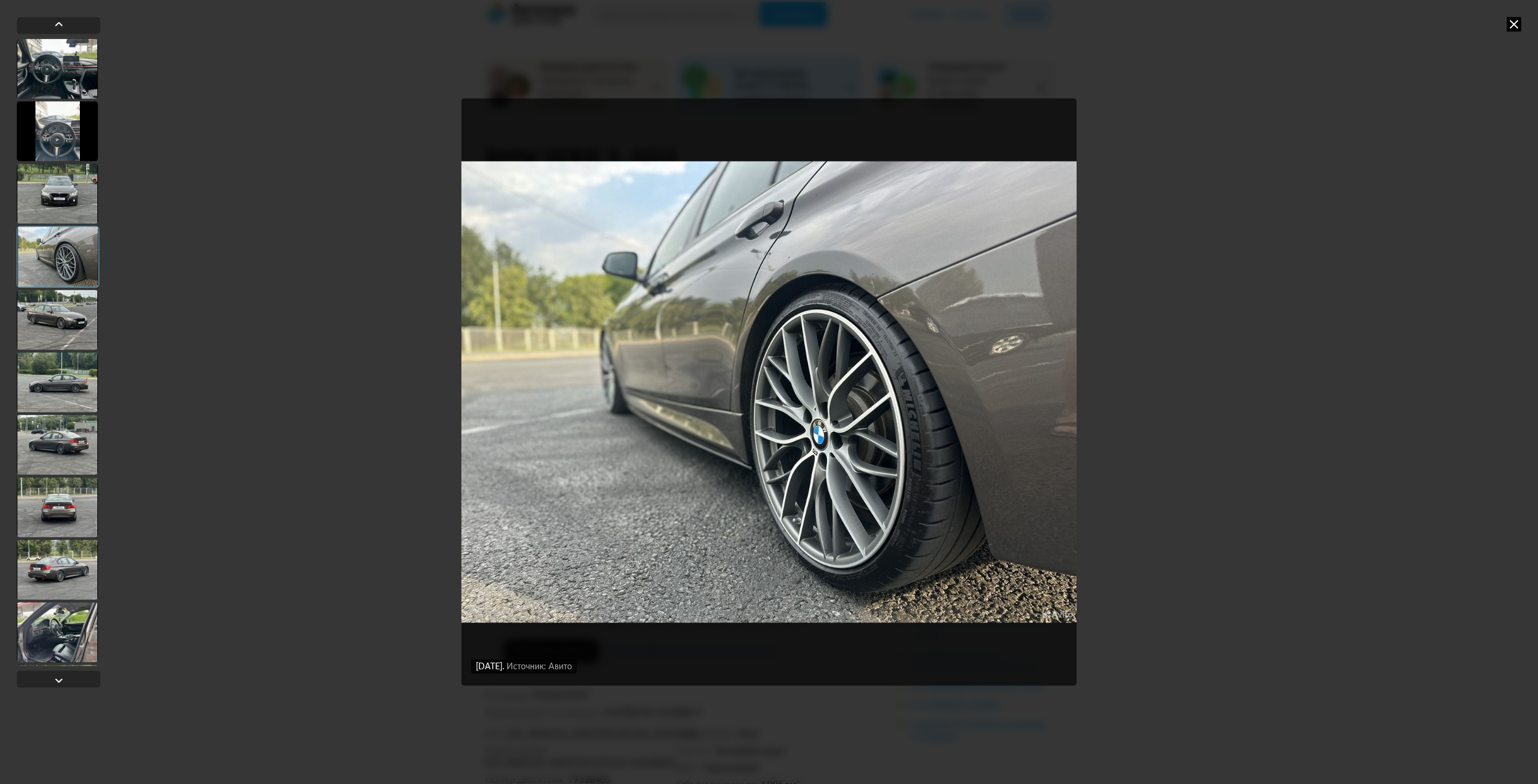
scroll to position [200, 0]
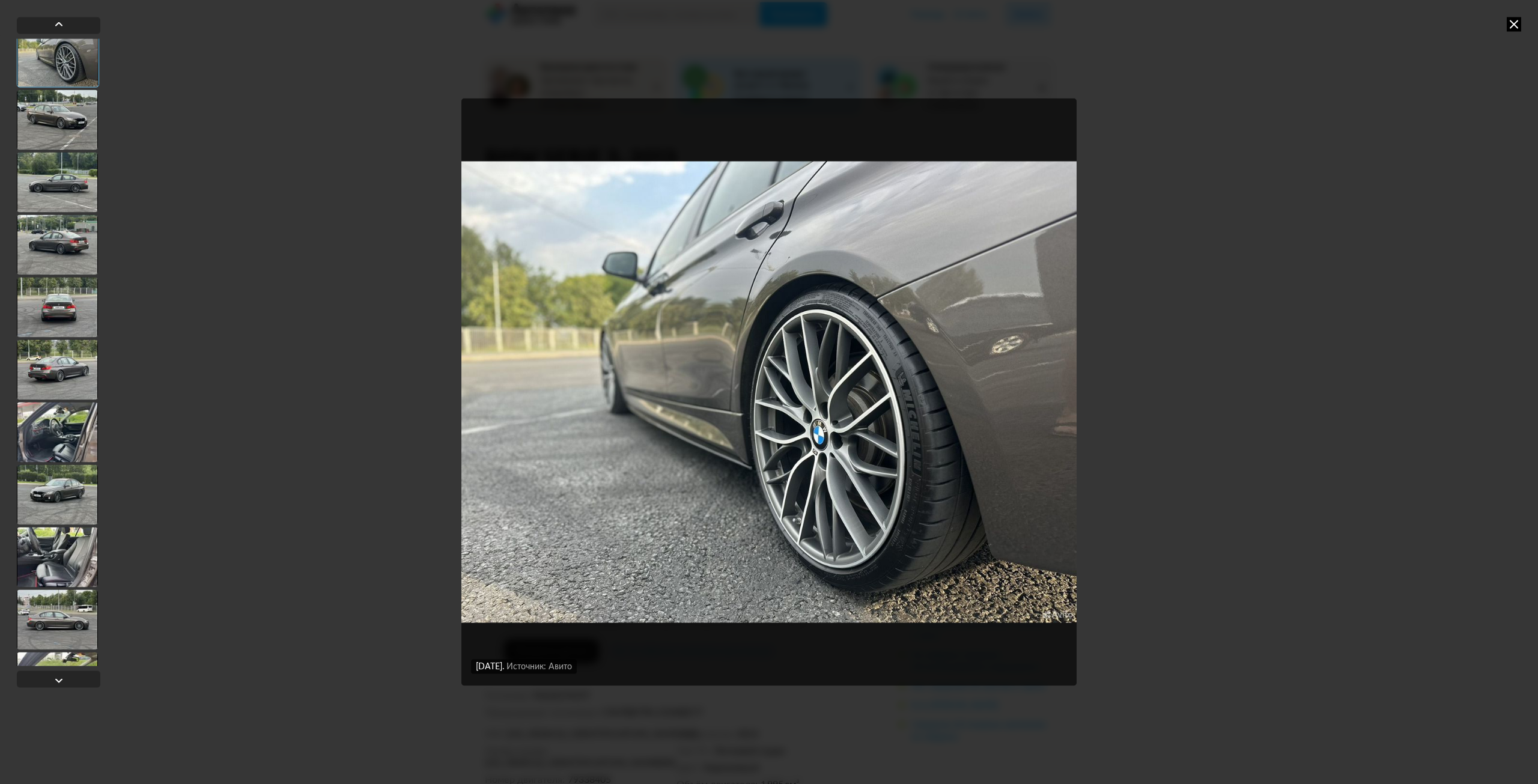
click at [1511, 26] on icon at bounding box center [1514, 24] width 14 height 14
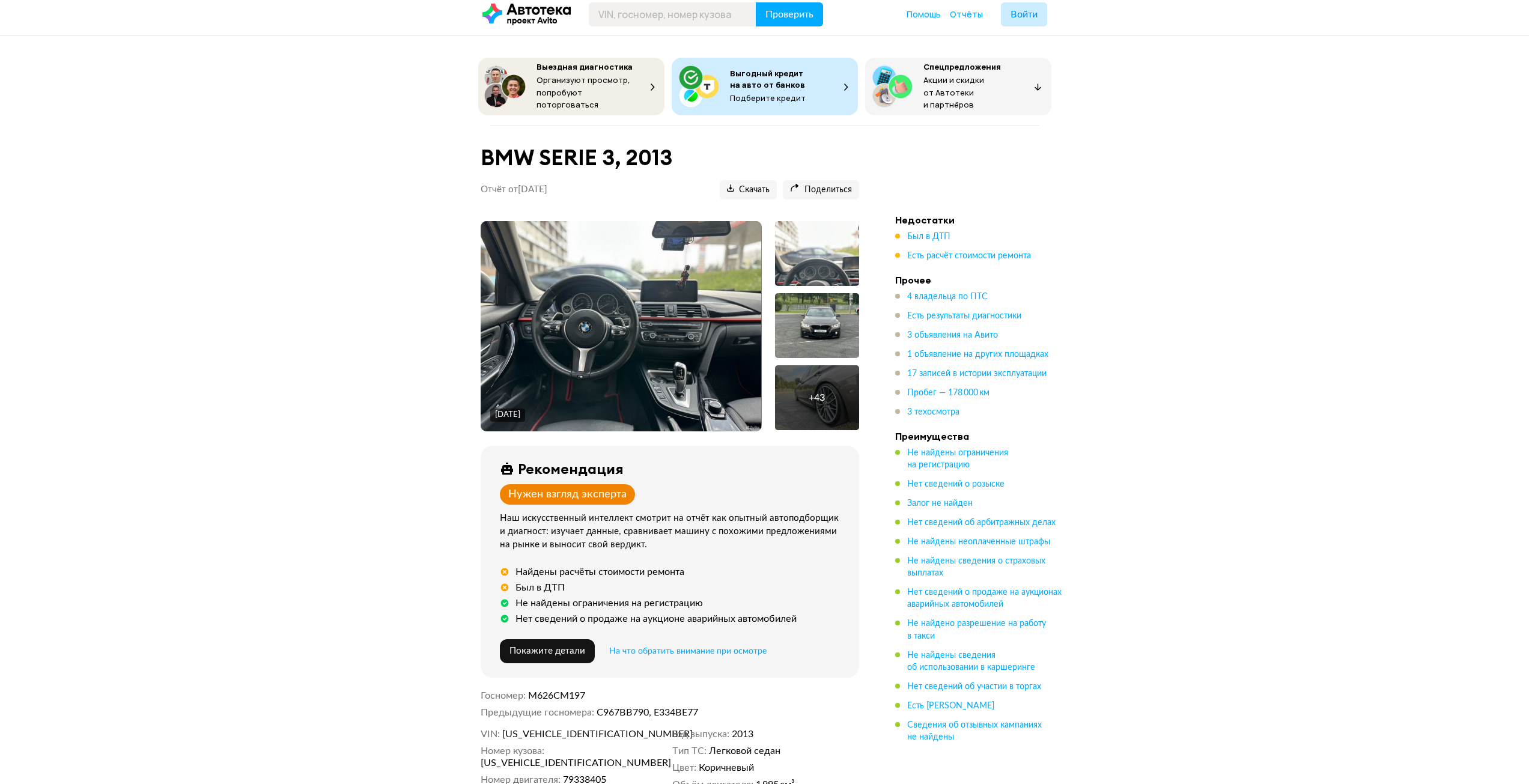
click at [821, 372] on div "+ 43" at bounding box center [817, 397] width 84 height 65
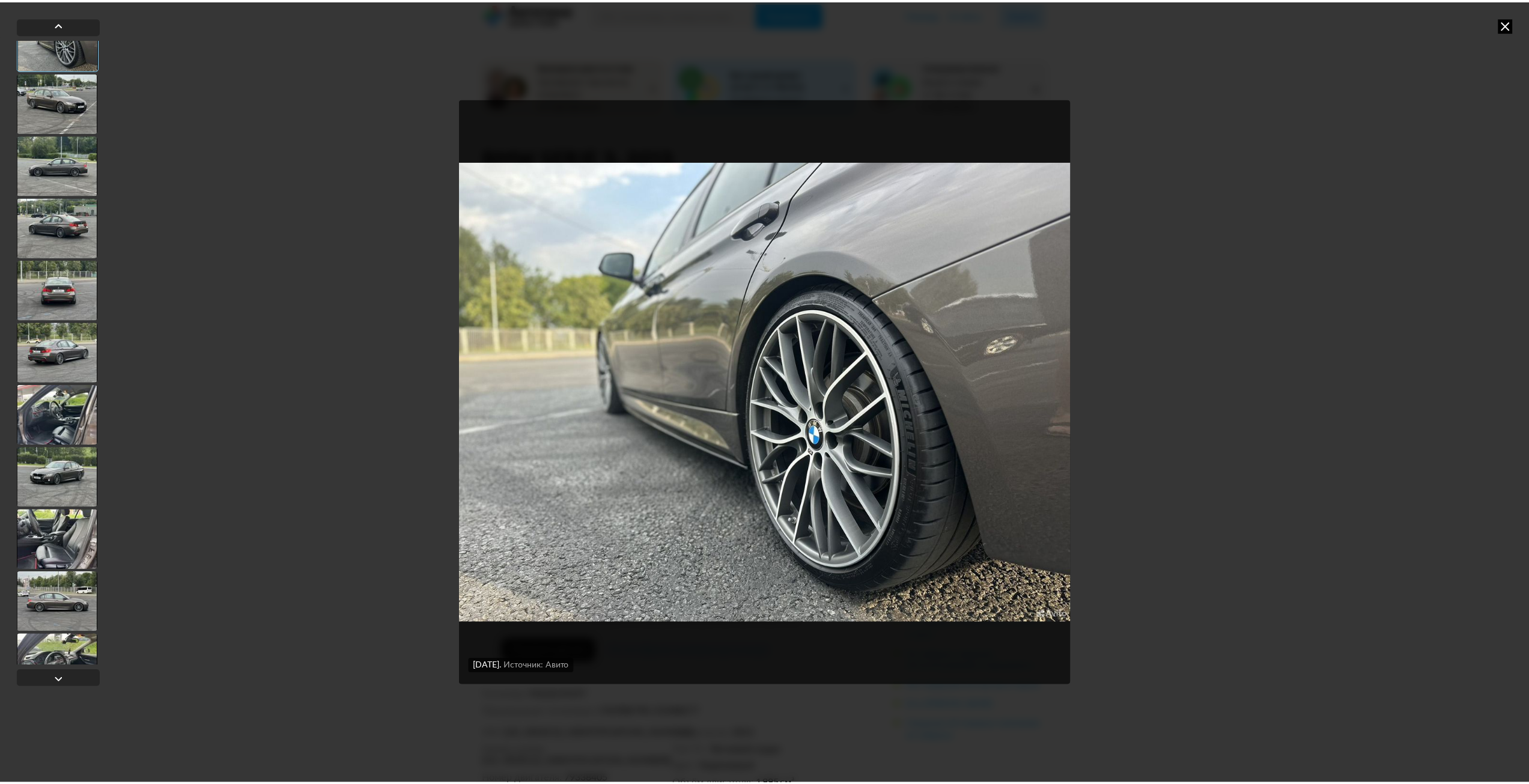
scroll to position [241, 0]
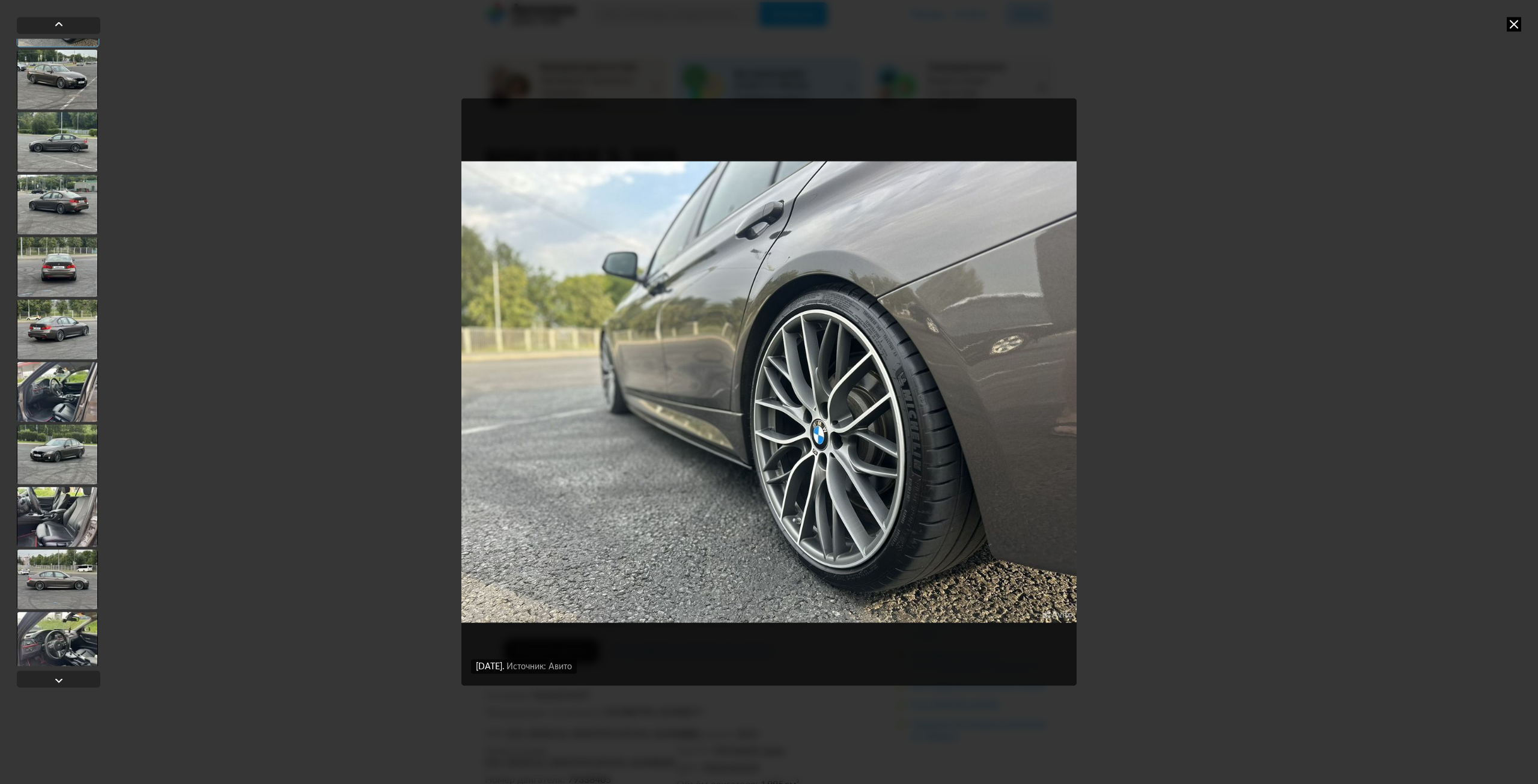
click at [1504, 22] on div "[DATE] Источник: Авито [DATE] Источник: Авито [DATE] Источник: Авито [DATE] Ист…" at bounding box center [769, 392] width 1538 height 784
click at [1508, 26] on icon at bounding box center [1514, 24] width 14 height 14
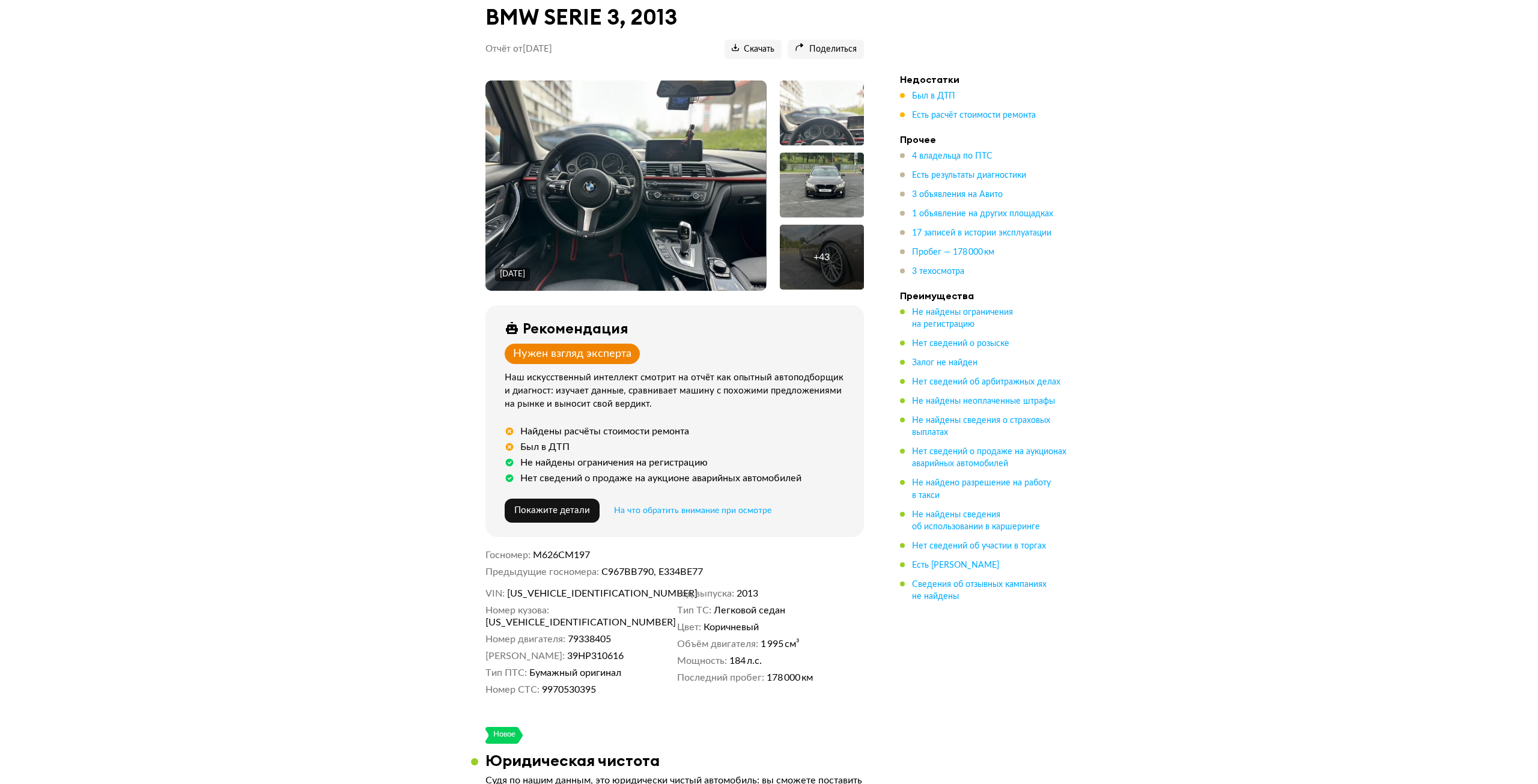
scroll to position [127, 0]
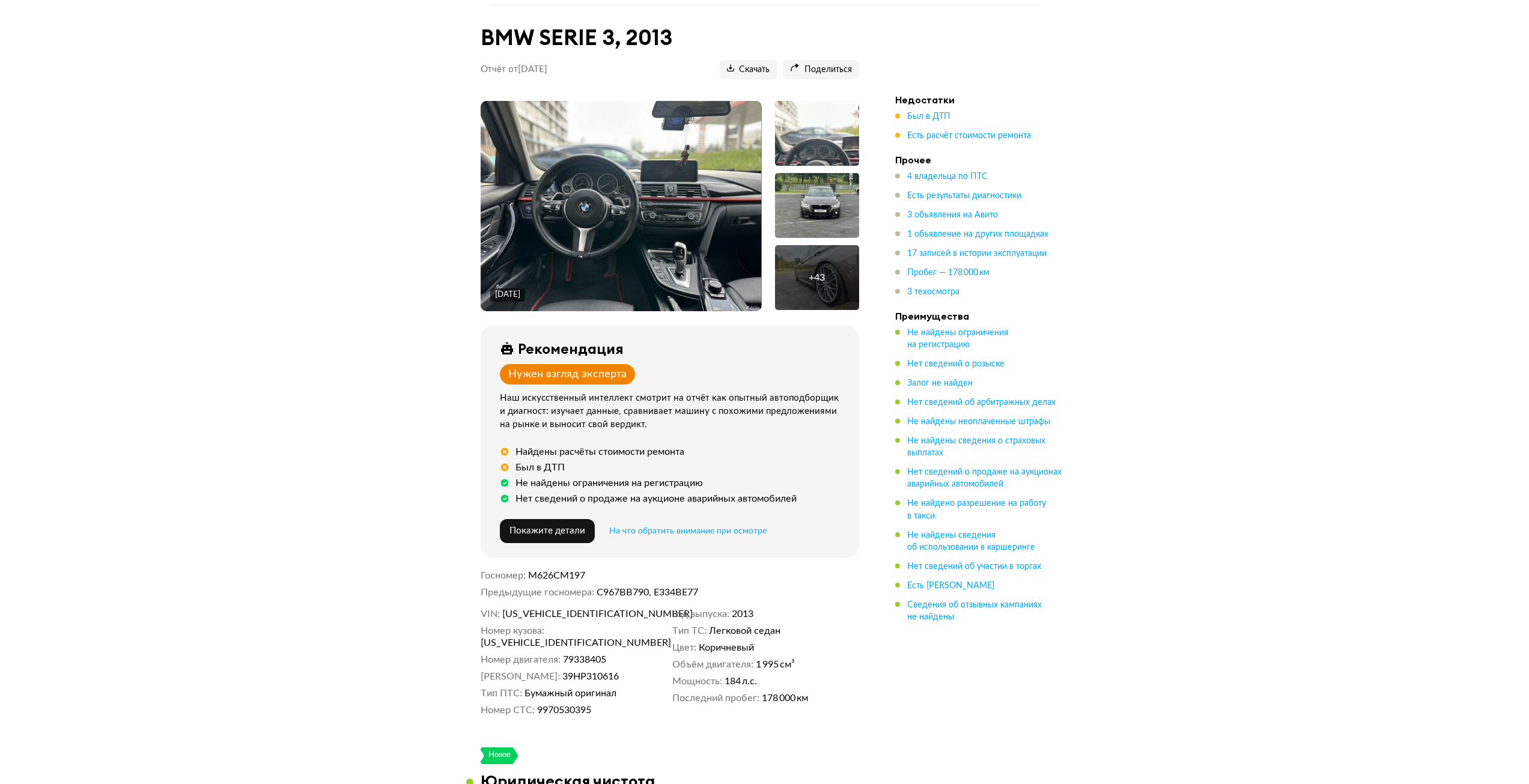
click at [835, 277] on div "+ 43" at bounding box center [817, 277] width 84 height 65
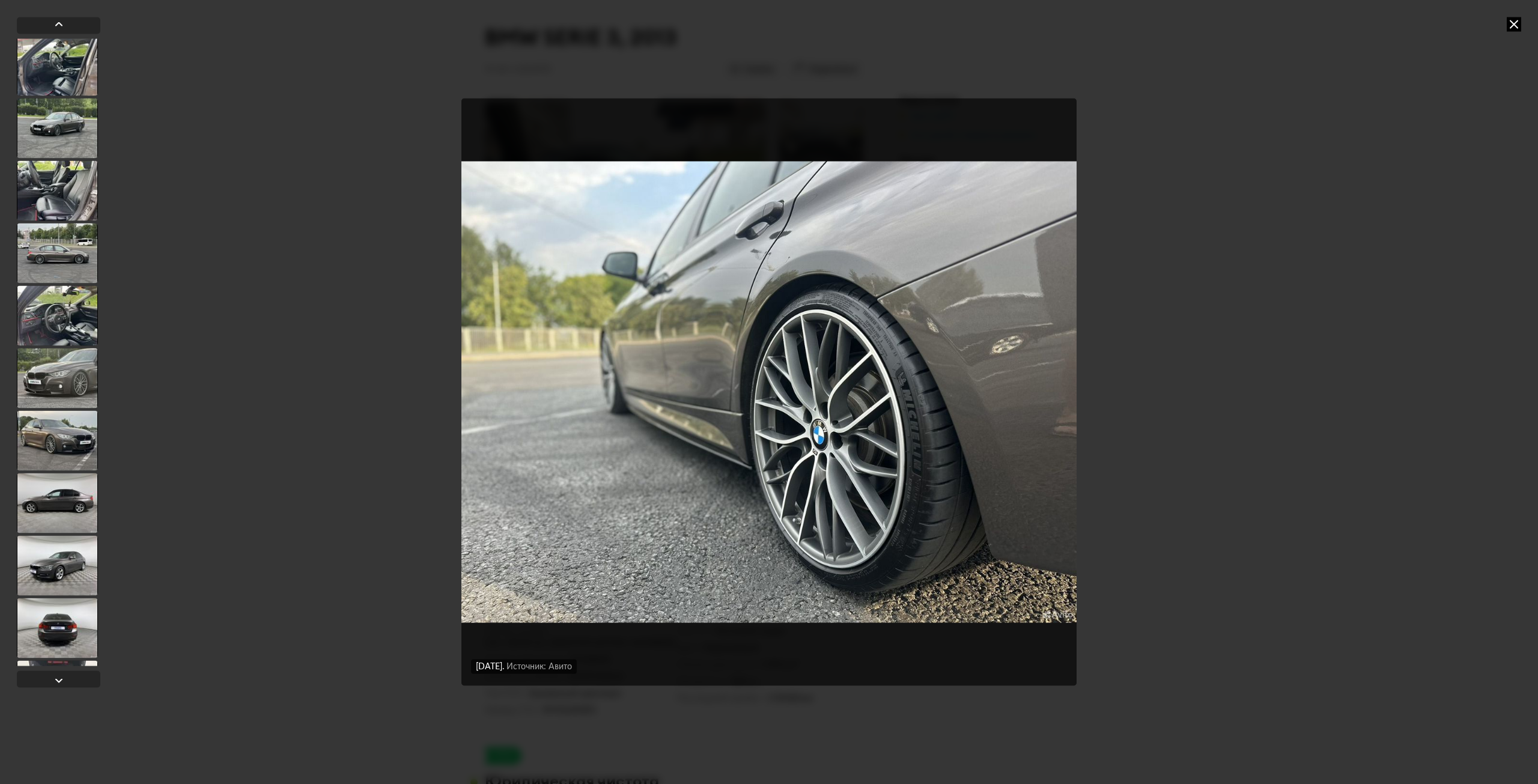
scroll to position [565, 0]
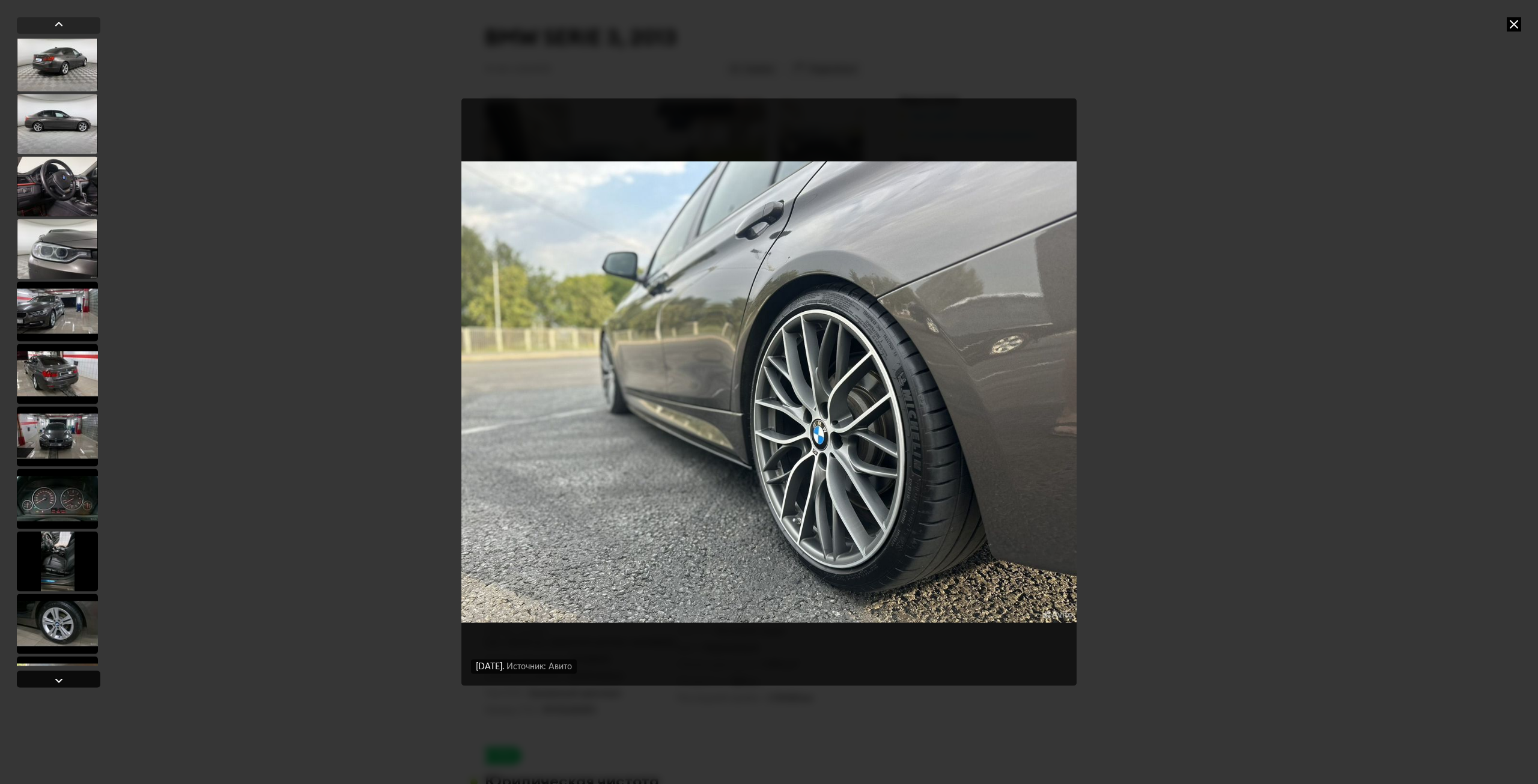
click at [64, 679] on div at bounding box center [59, 680] width 14 height 14
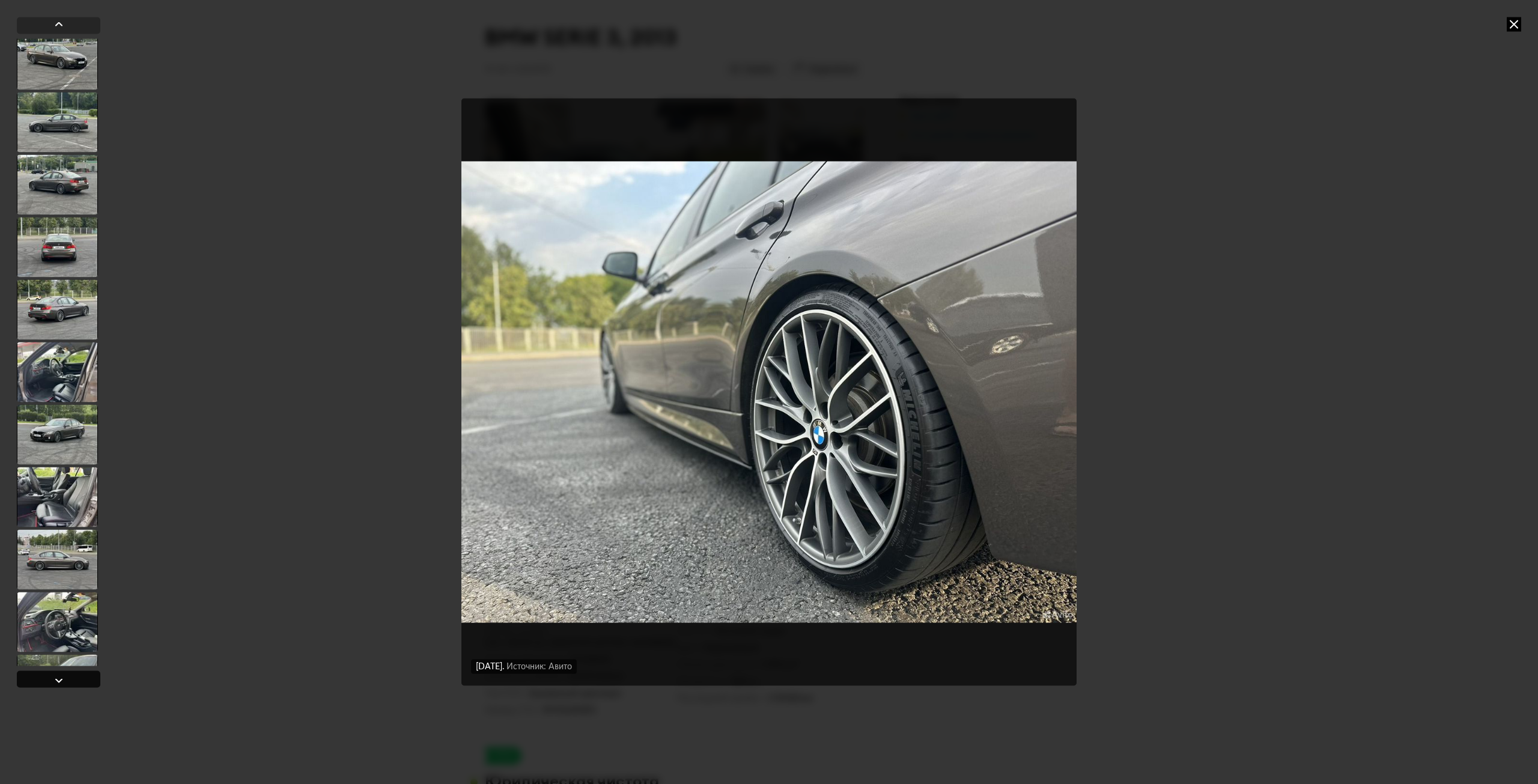
click at [64, 679] on div at bounding box center [59, 680] width 14 height 14
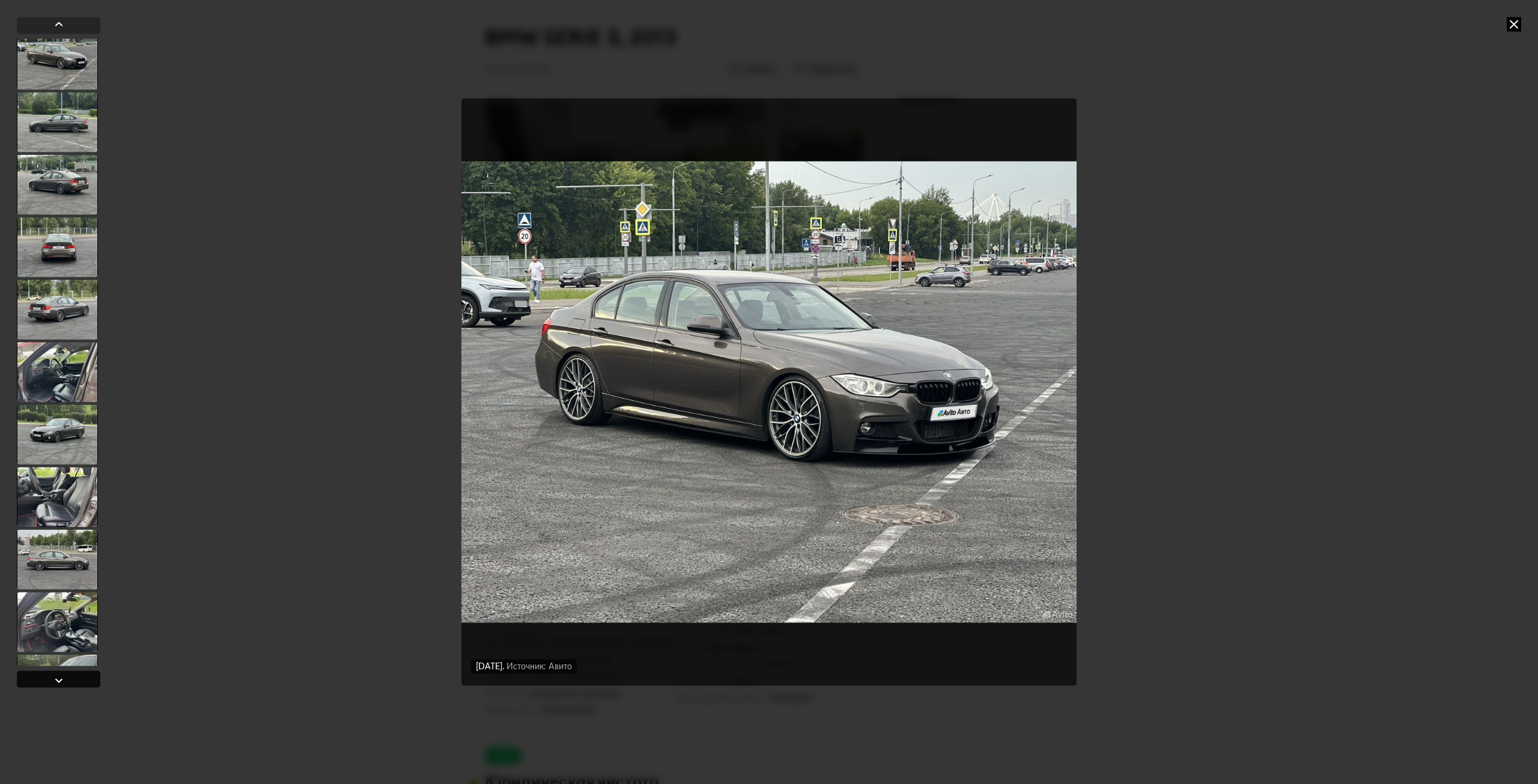
click at [64, 679] on div at bounding box center [59, 680] width 14 height 14
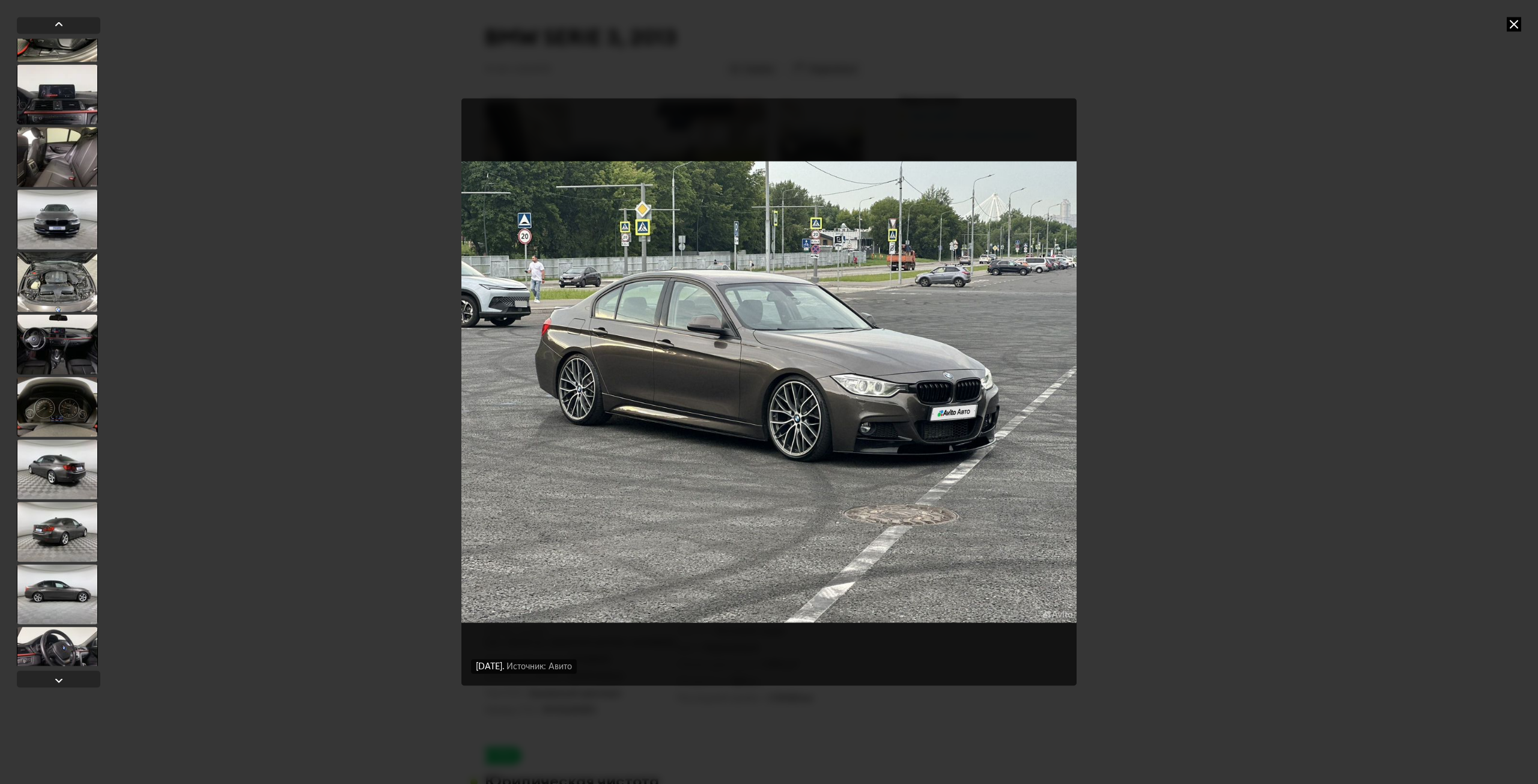
scroll to position [1580, 0]
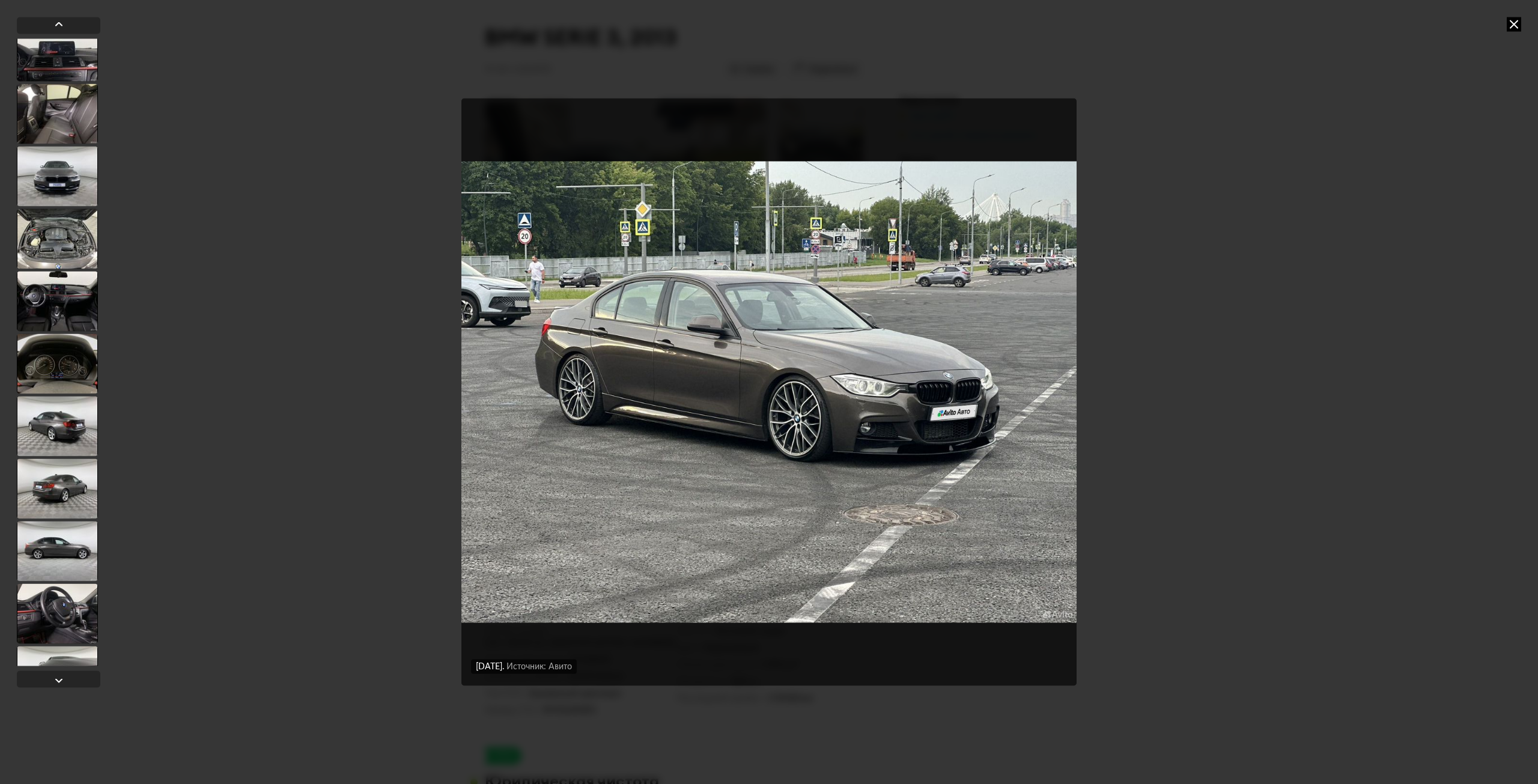
click at [68, 545] on div at bounding box center [57, 551] width 81 height 60
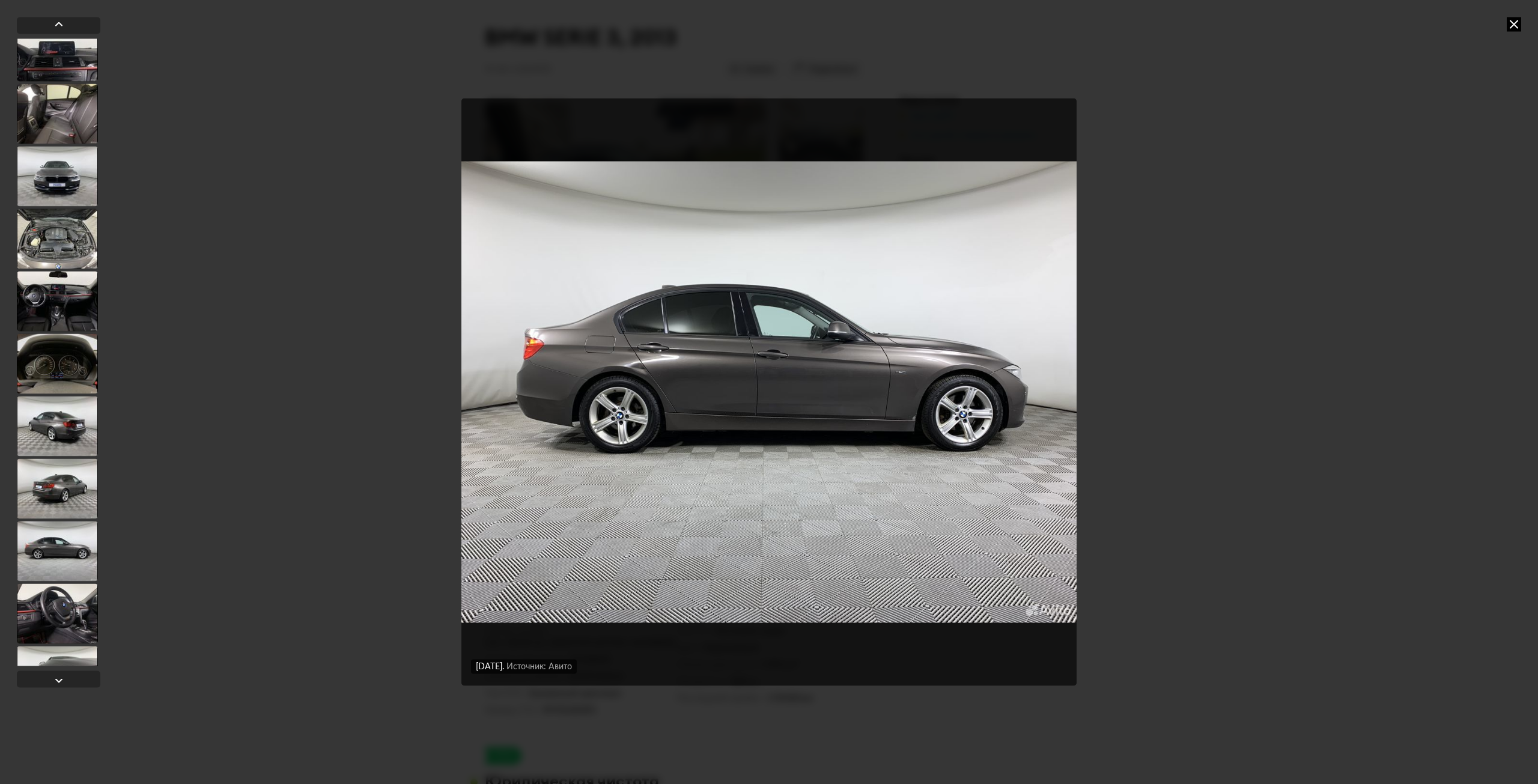
scroll to position [1579, 0]
click at [60, 365] on div at bounding box center [57, 363] width 81 height 60
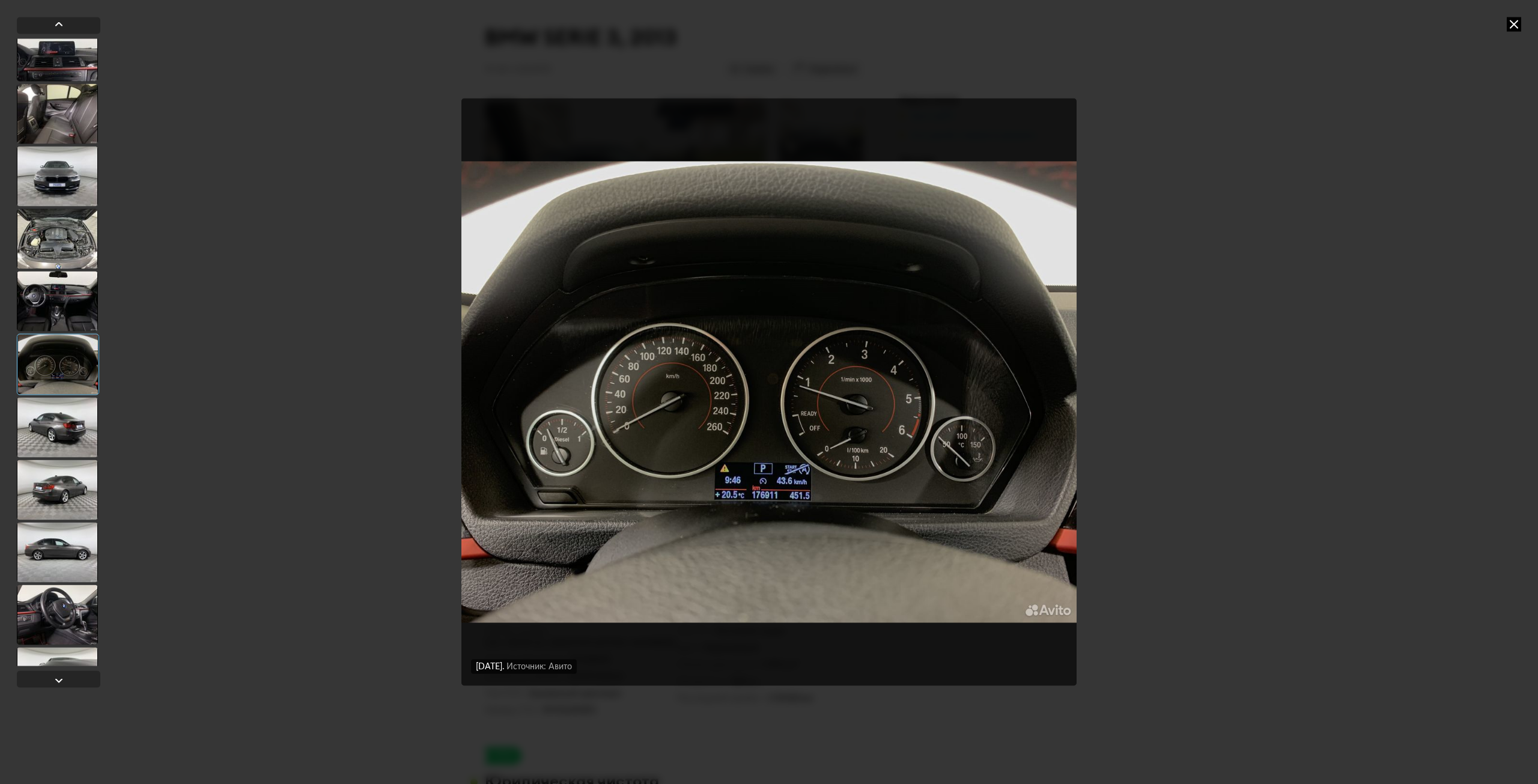
click at [65, 323] on div at bounding box center [57, 301] width 81 height 60
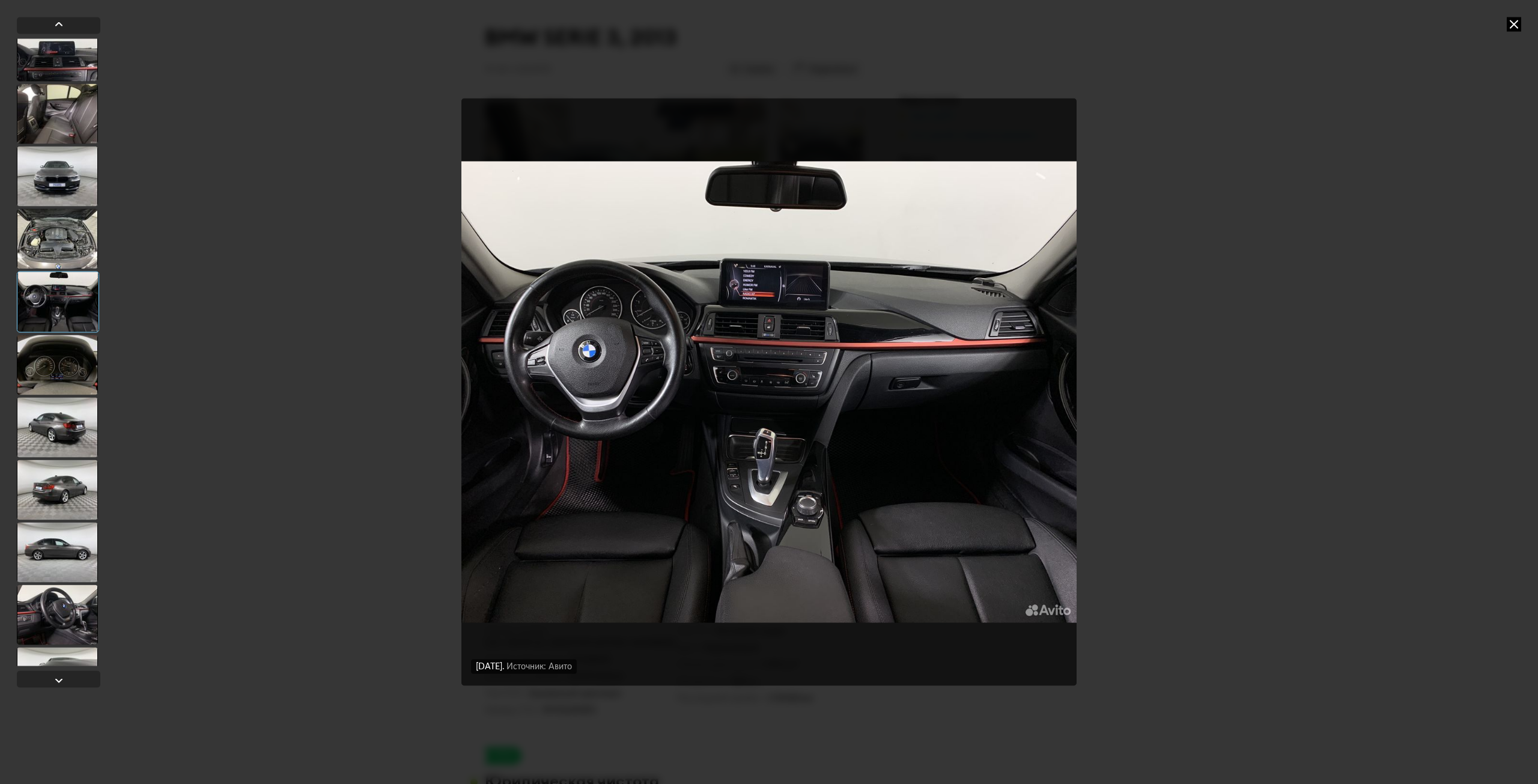
click at [55, 283] on div at bounding box center [58, 302] width 82 height 61
click at [58, 236] on div at bounding box center [57, 238] width 81 height 60
click at [63, 172] on div at bounding box center [57, 176] width 81 height 60
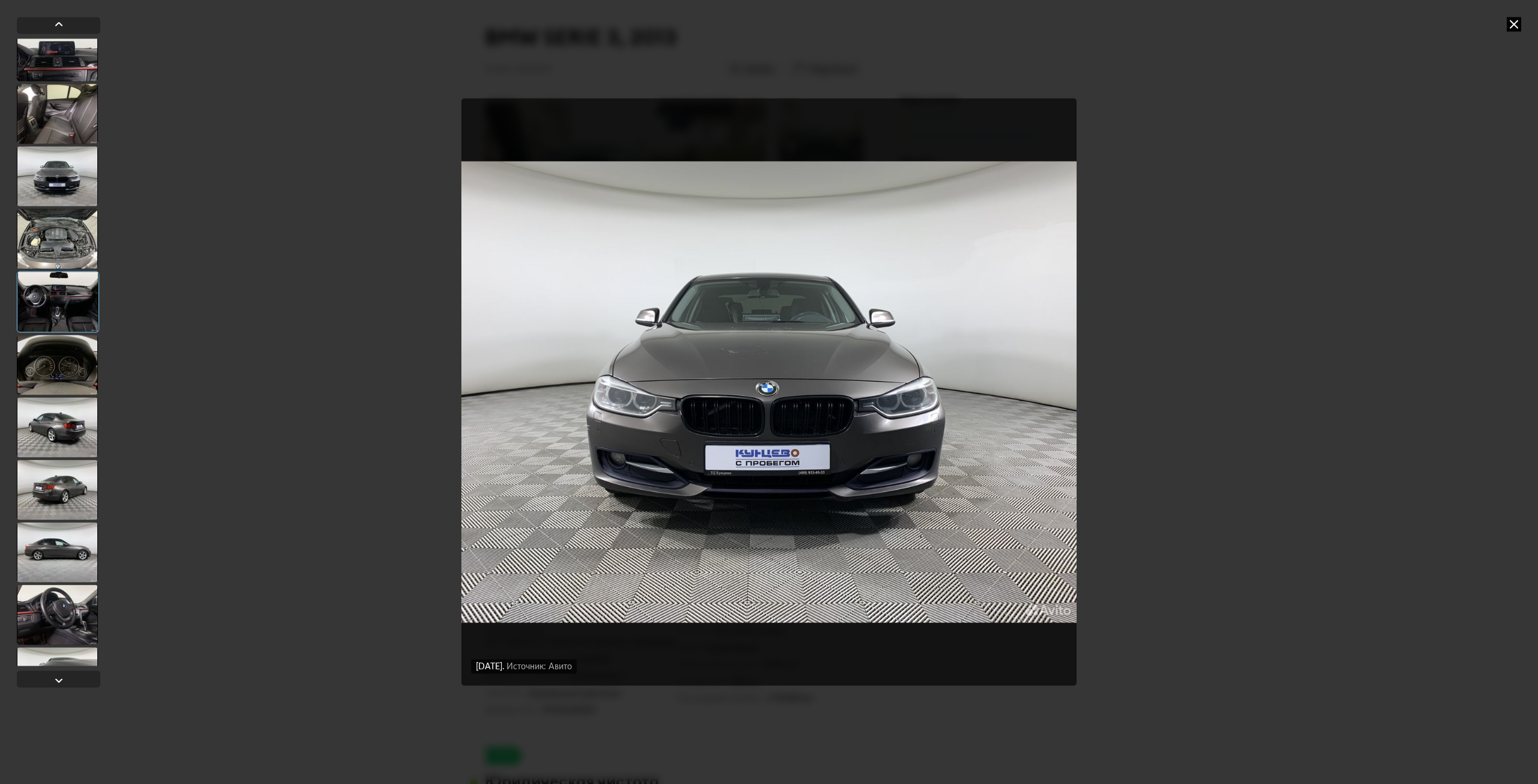
click at [70, 121] on div at bounding box center [57, 114] width 81 height 60
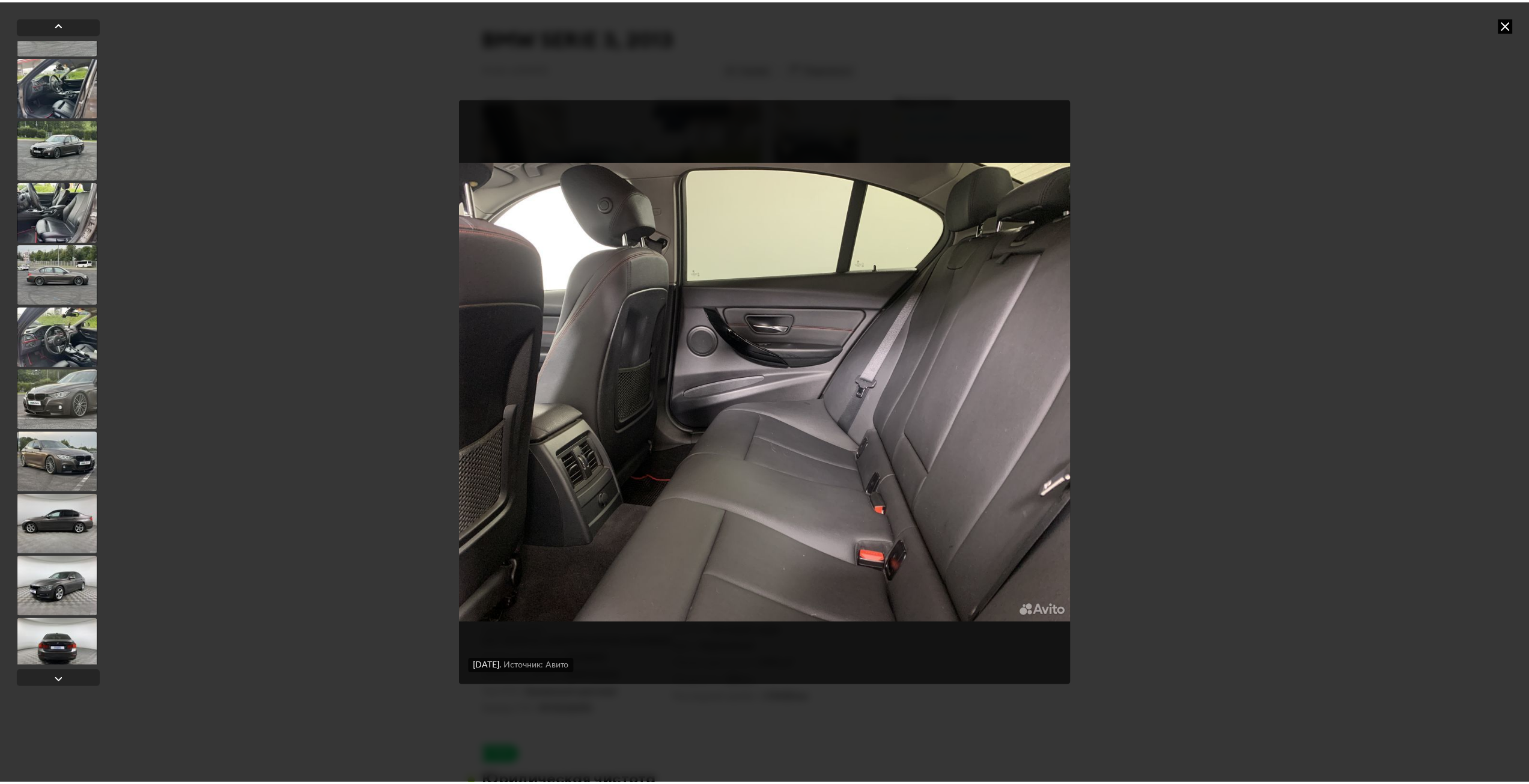
scroll to position [498, 0]
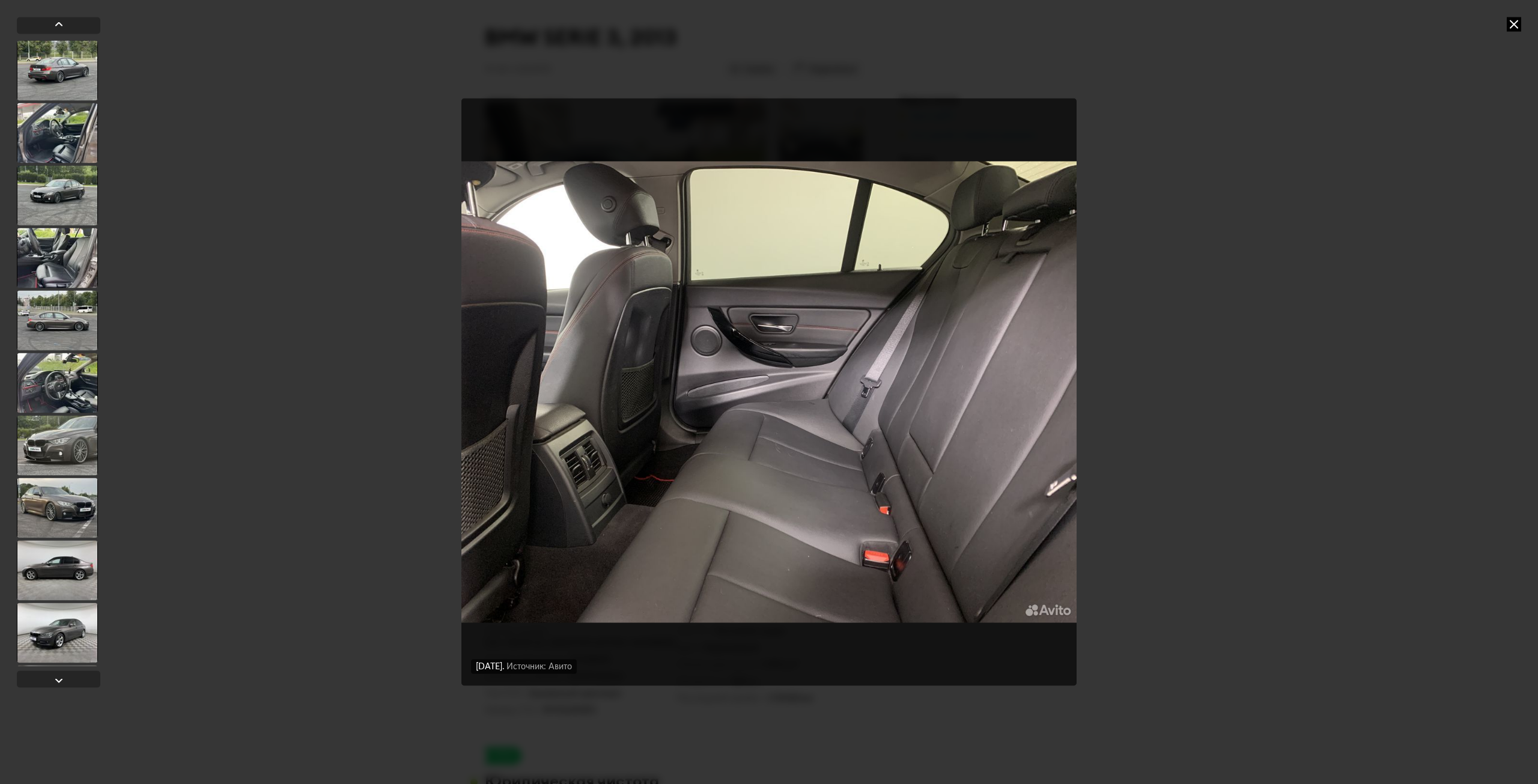
click at [74, 313] on div at bounding box center [57, 320] width 81 height 60
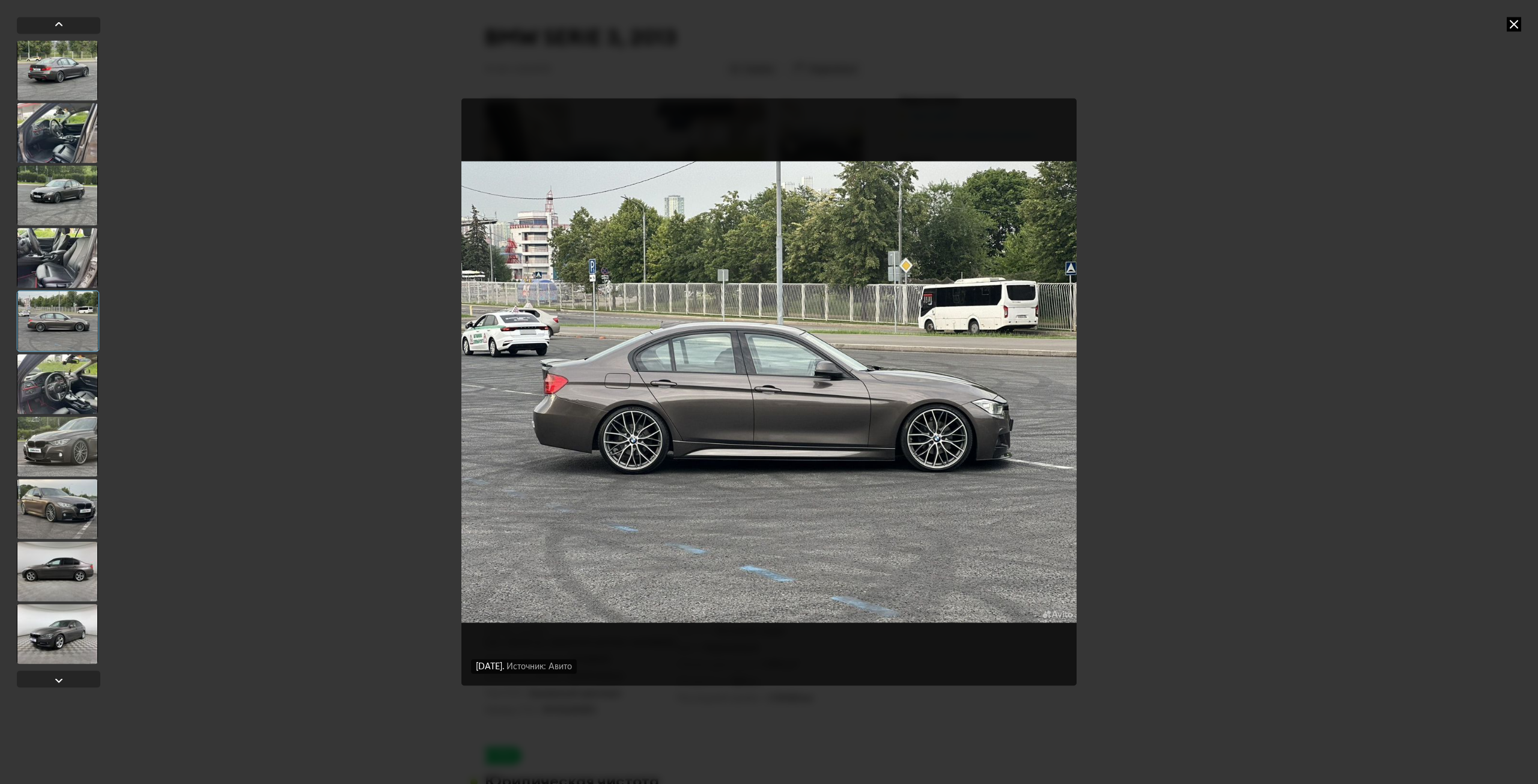
click at [1514, 28] on icon at bounding box center [1514, 24] width 14 height 14
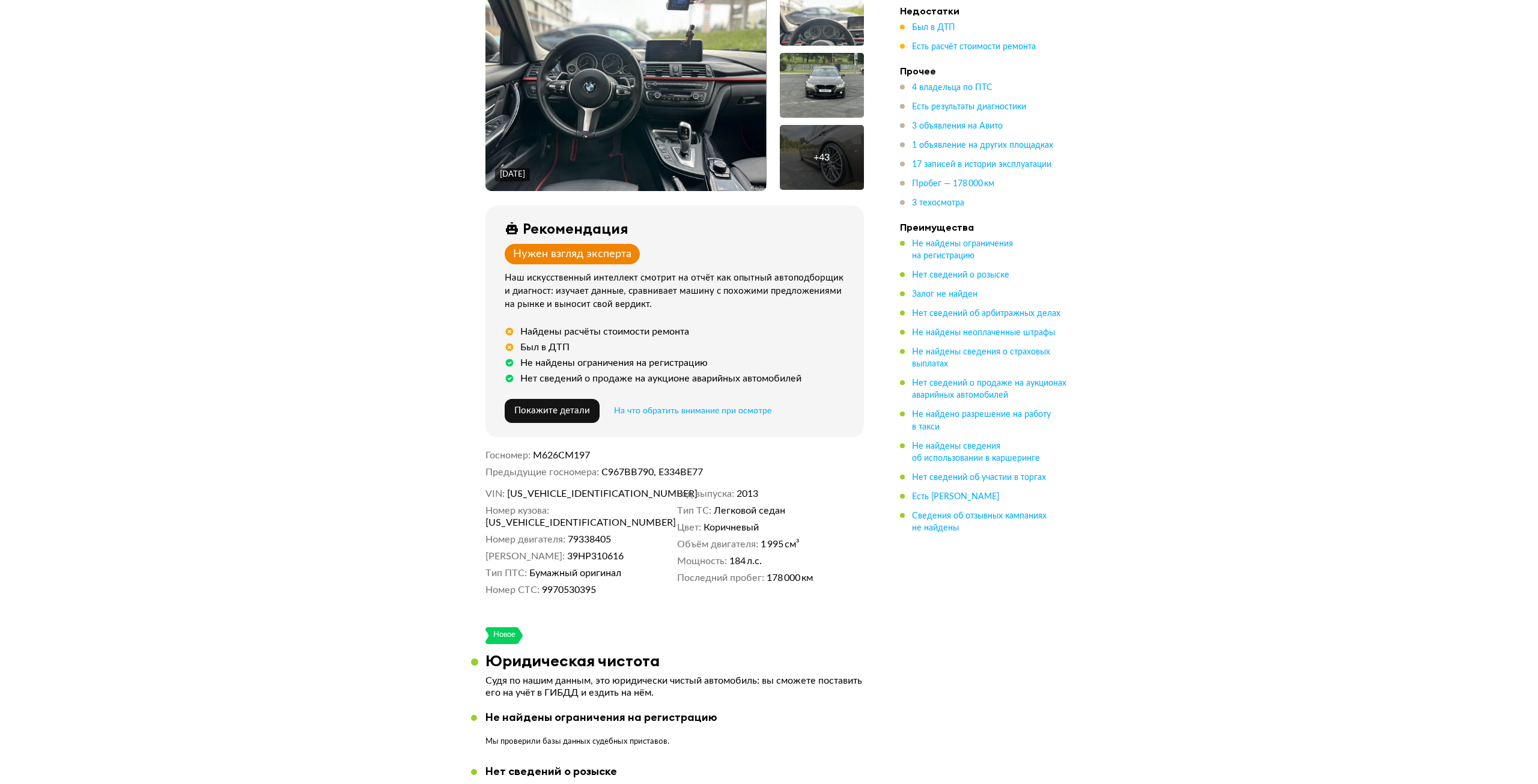
scroll to position [0, 0]
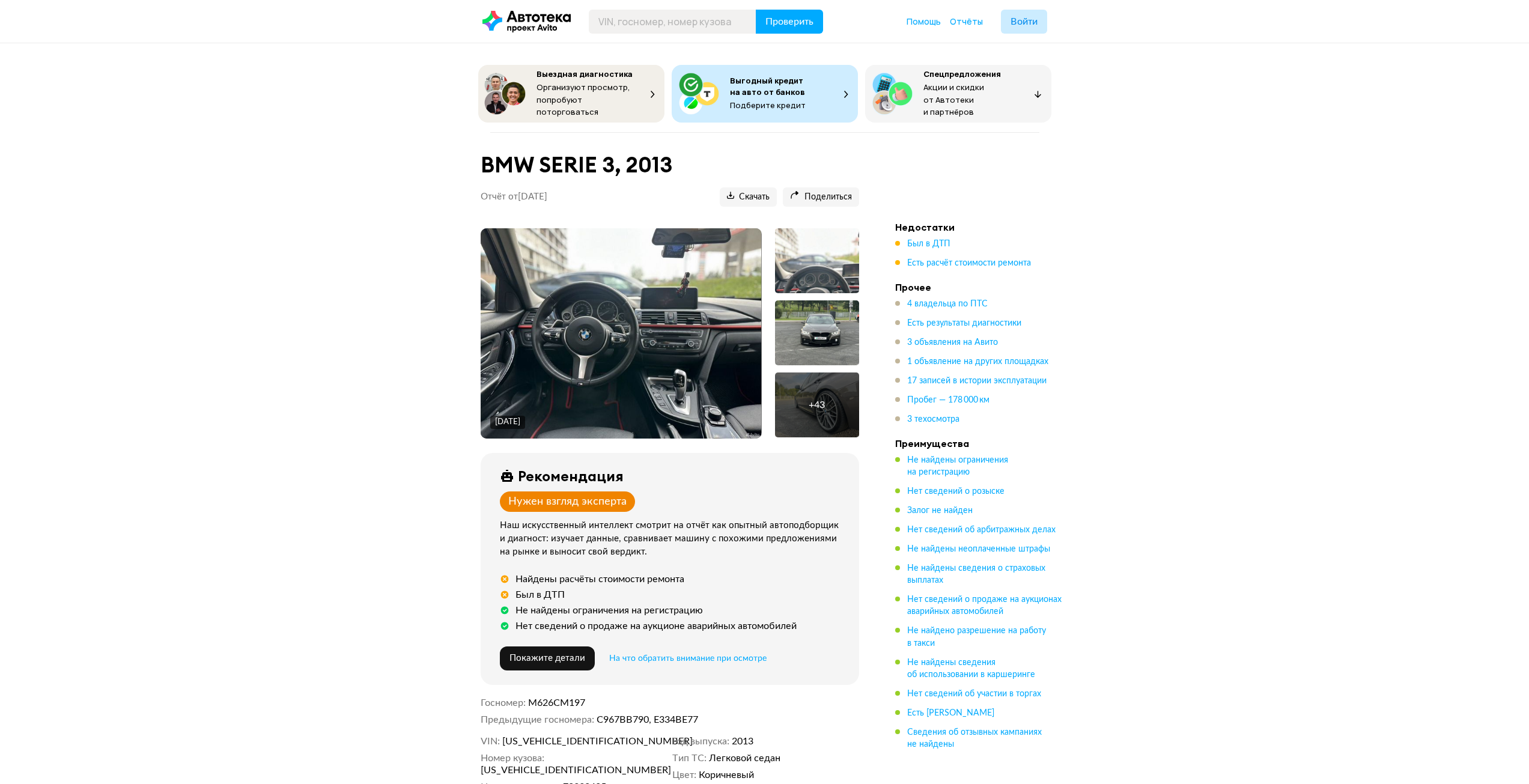
click at [698, 263] on img at bounding box center [620, 333] width 280 height 210
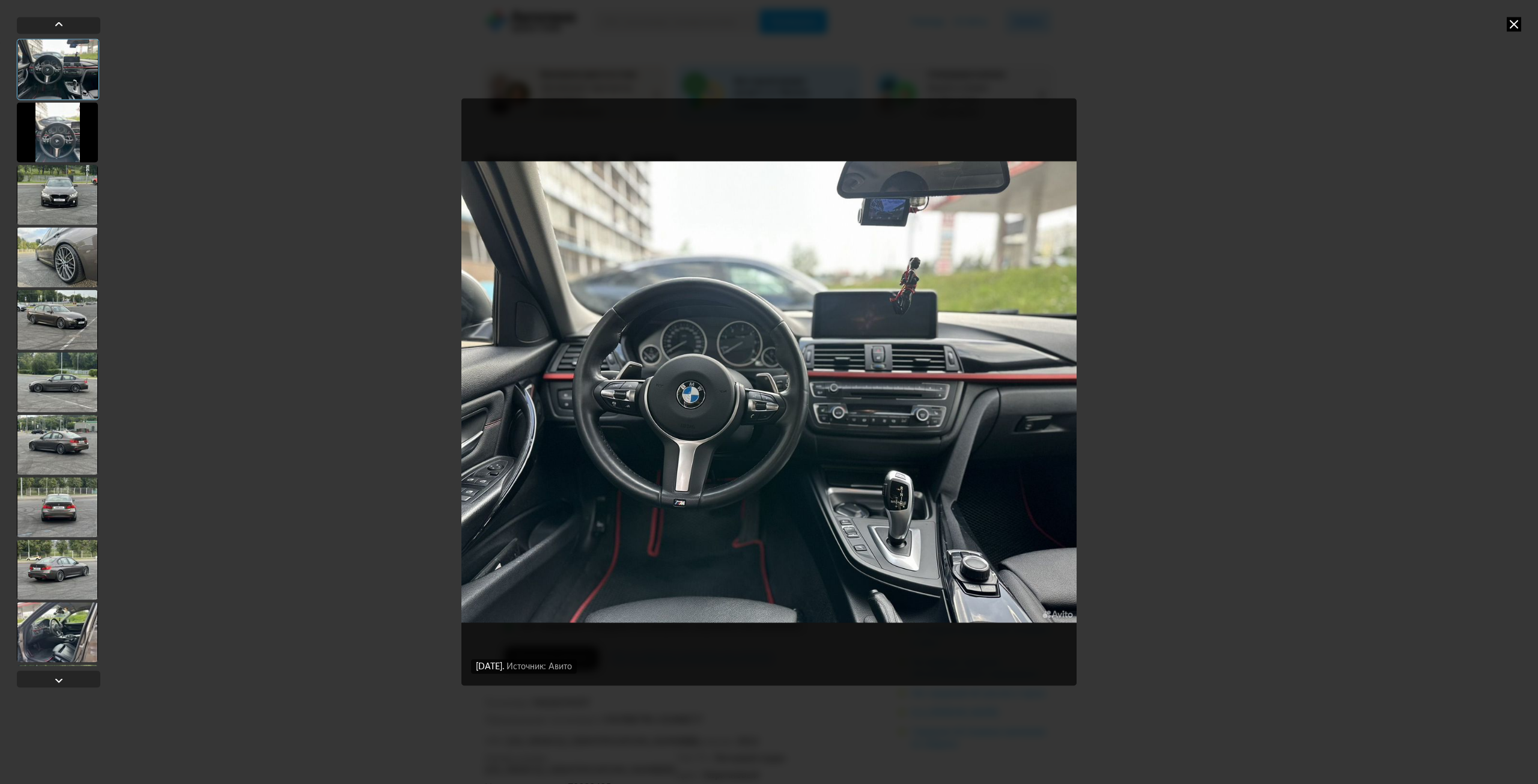
click at [82, 205] on div at bounding box center [57, 194] width 81 height 60
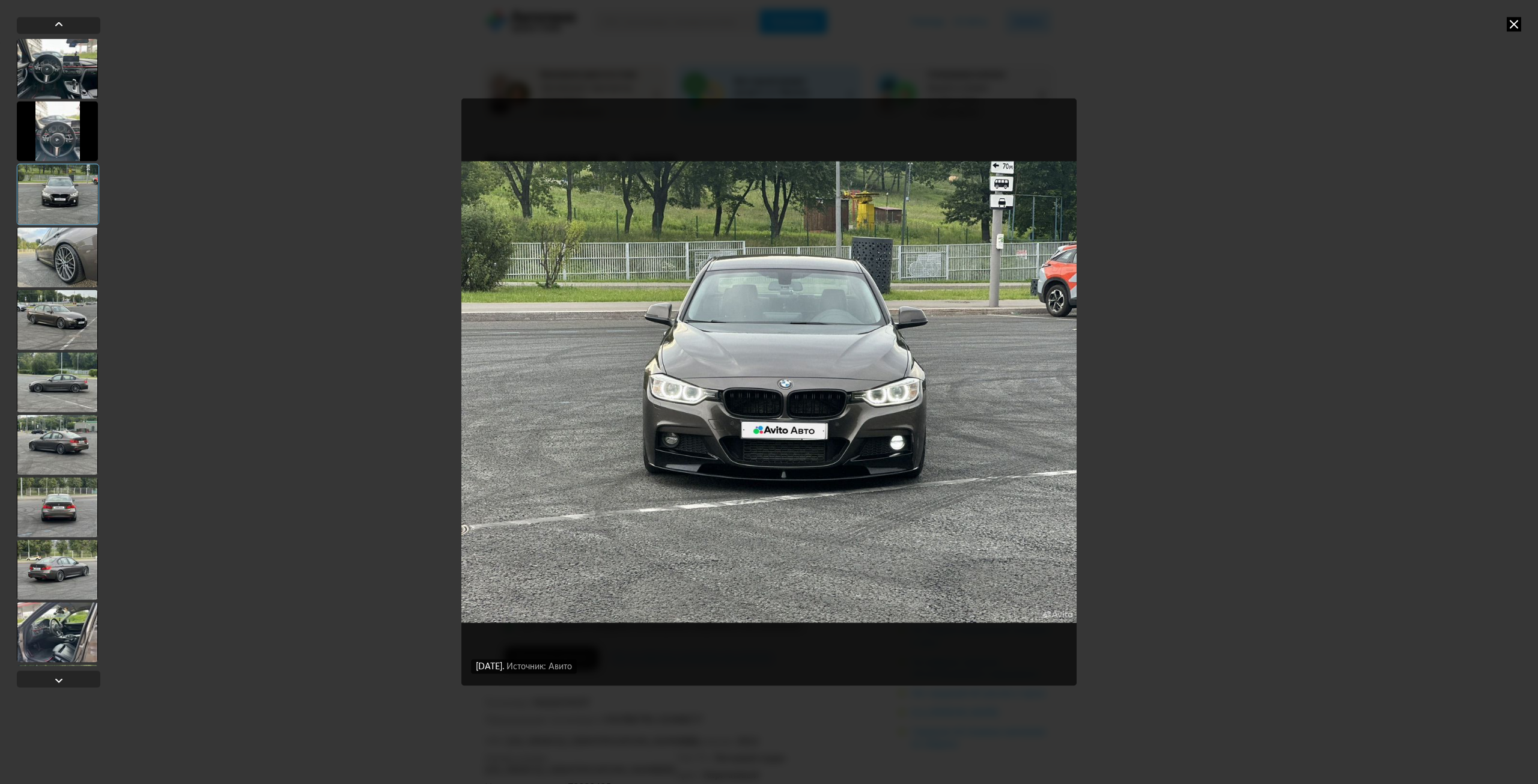
click at [79, 252] on div at bounding box center [57, 257] width 81 height 60
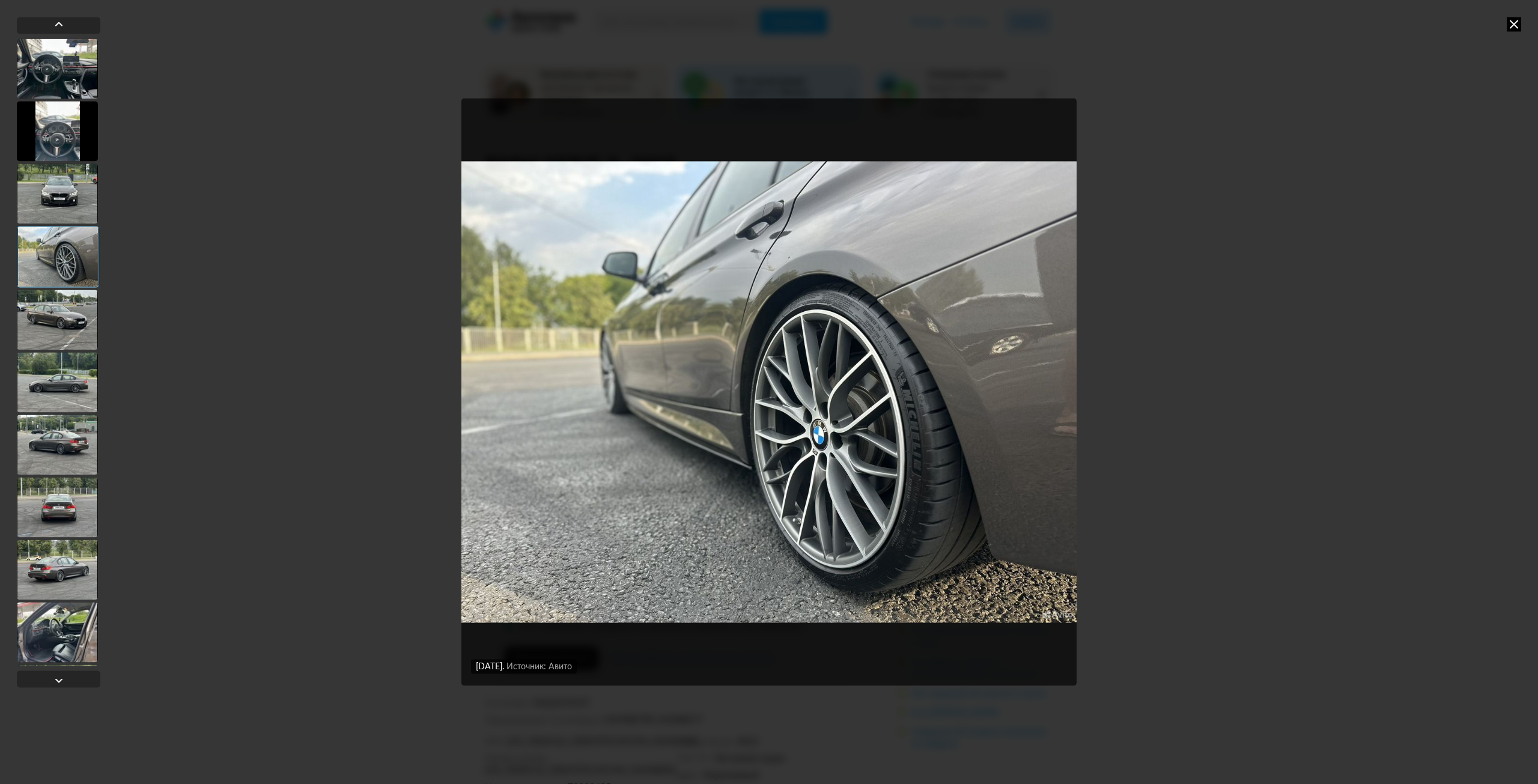
click at [69, 295] on div at bounding box center [57, 319] width 81 height 60
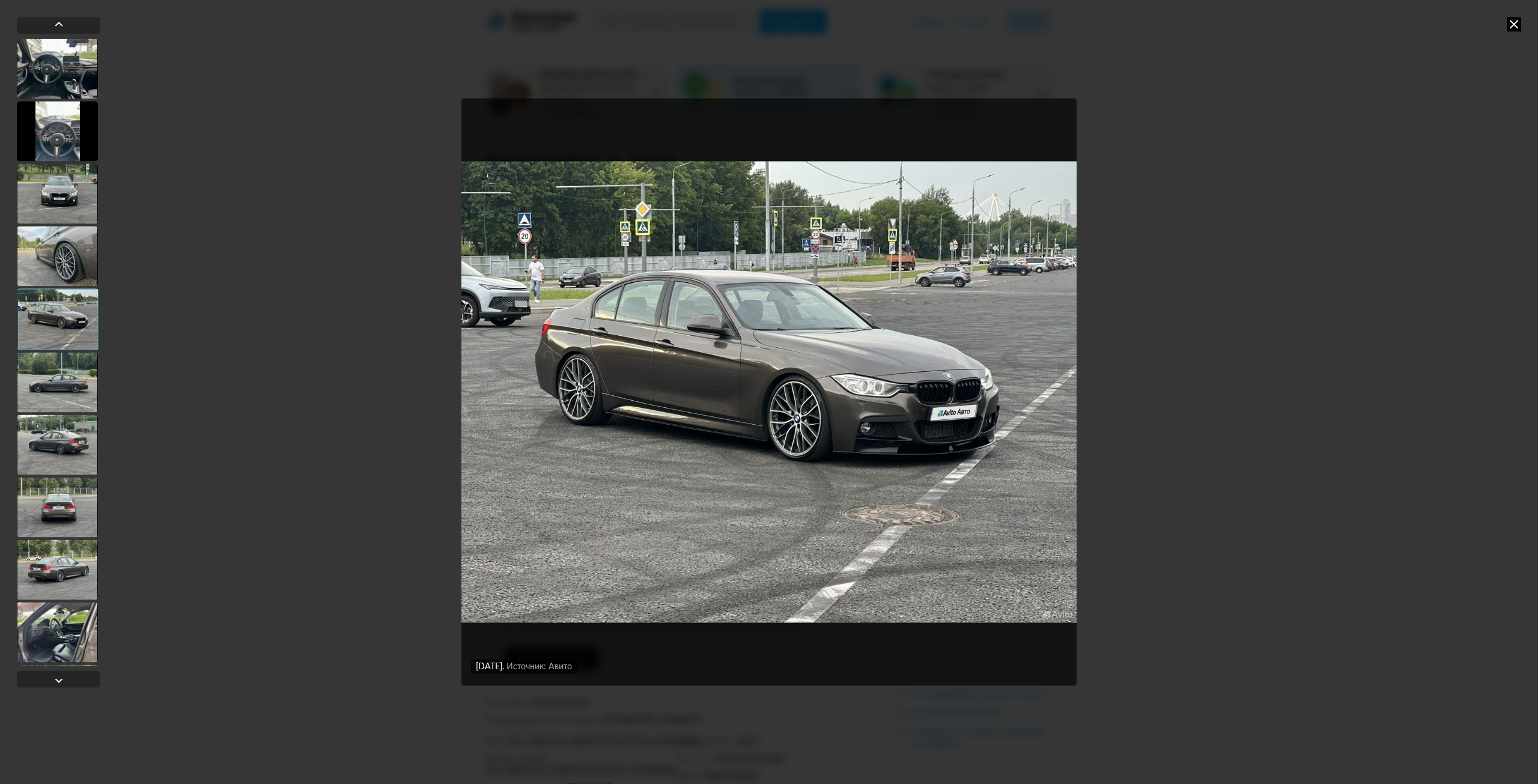
click at [73, 363] on div at bounding box center [57, 382] width 81 height 60
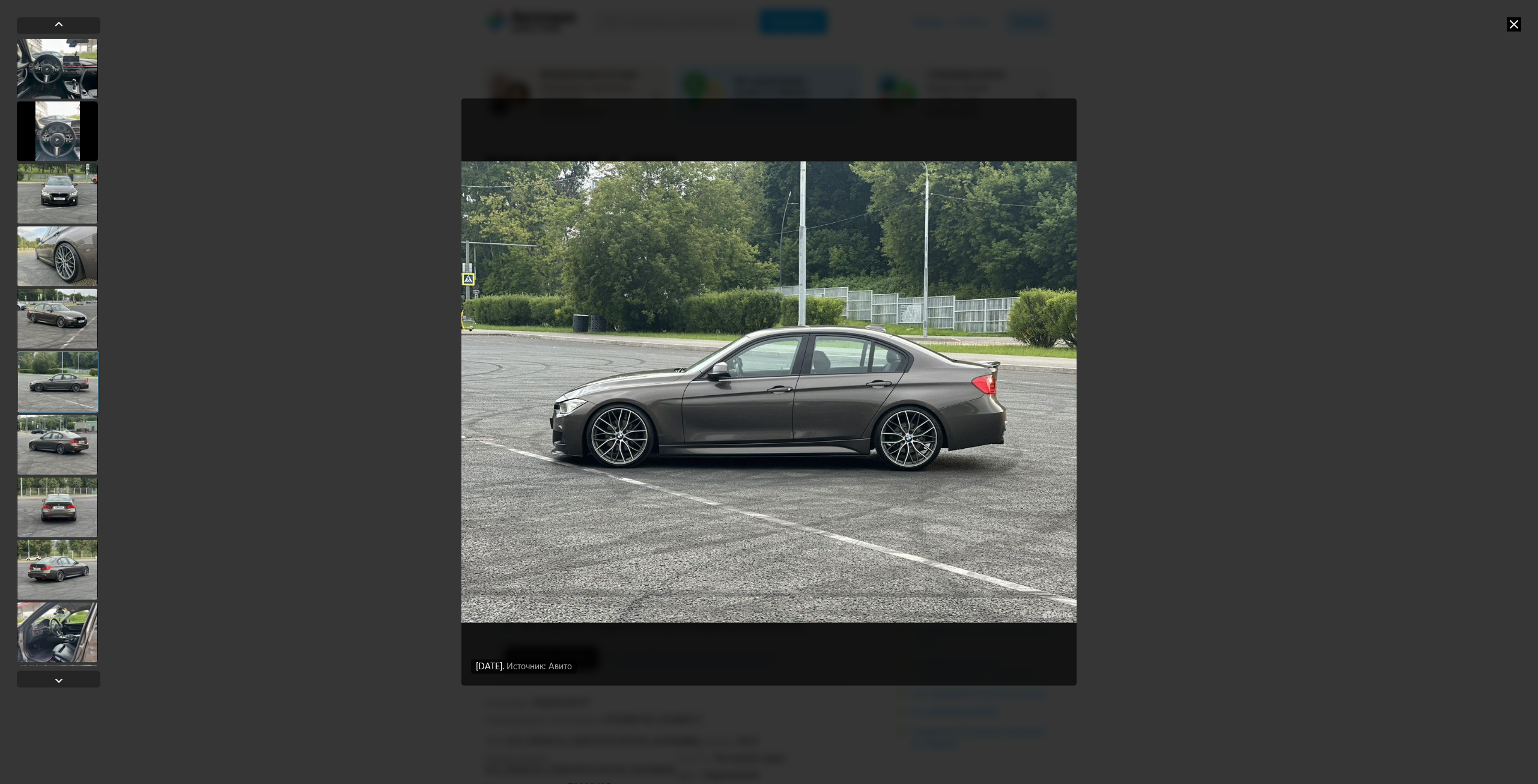
click at [75, 381] on div at bounding box center [58, 381] width 82 height 61
click at [69, 434] on div at bounding box center [57, 444] width 81 height 60
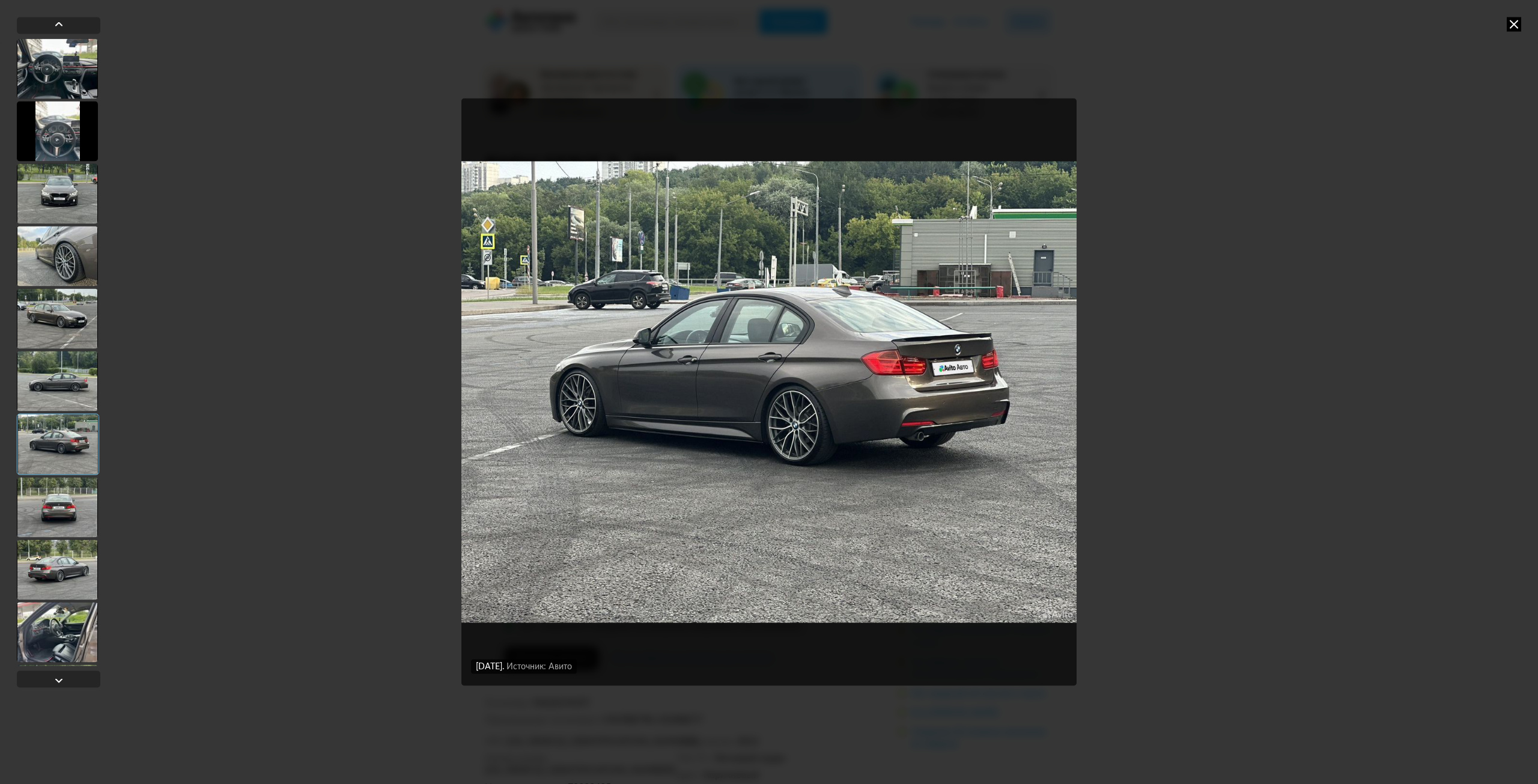
click at [65, 490] on div at bounding box center [57, 507] width 81 height 60
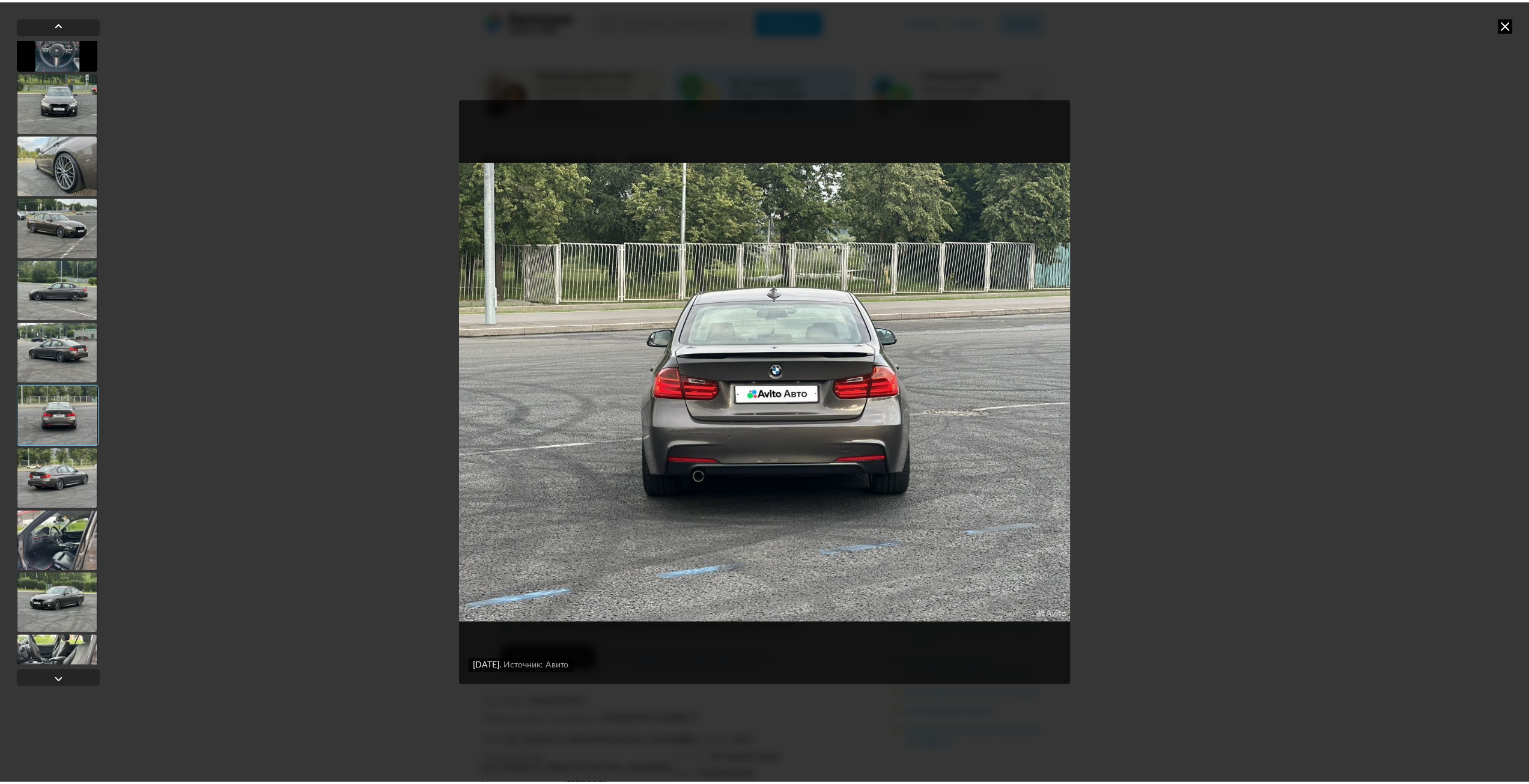
scroll to position [120, 0]
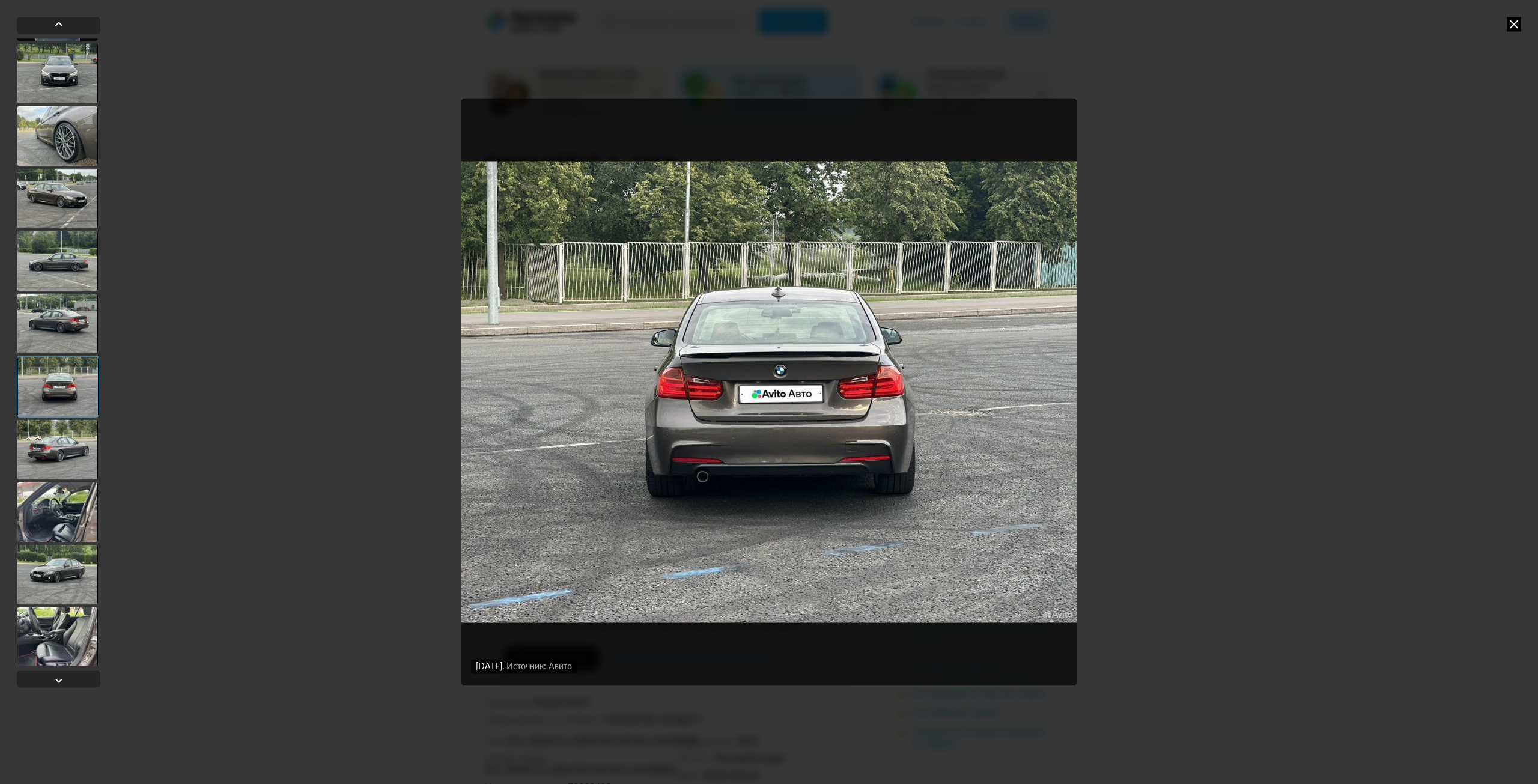
click at [69, 517] on div at bounding box center [57, 512] width 81 height 60
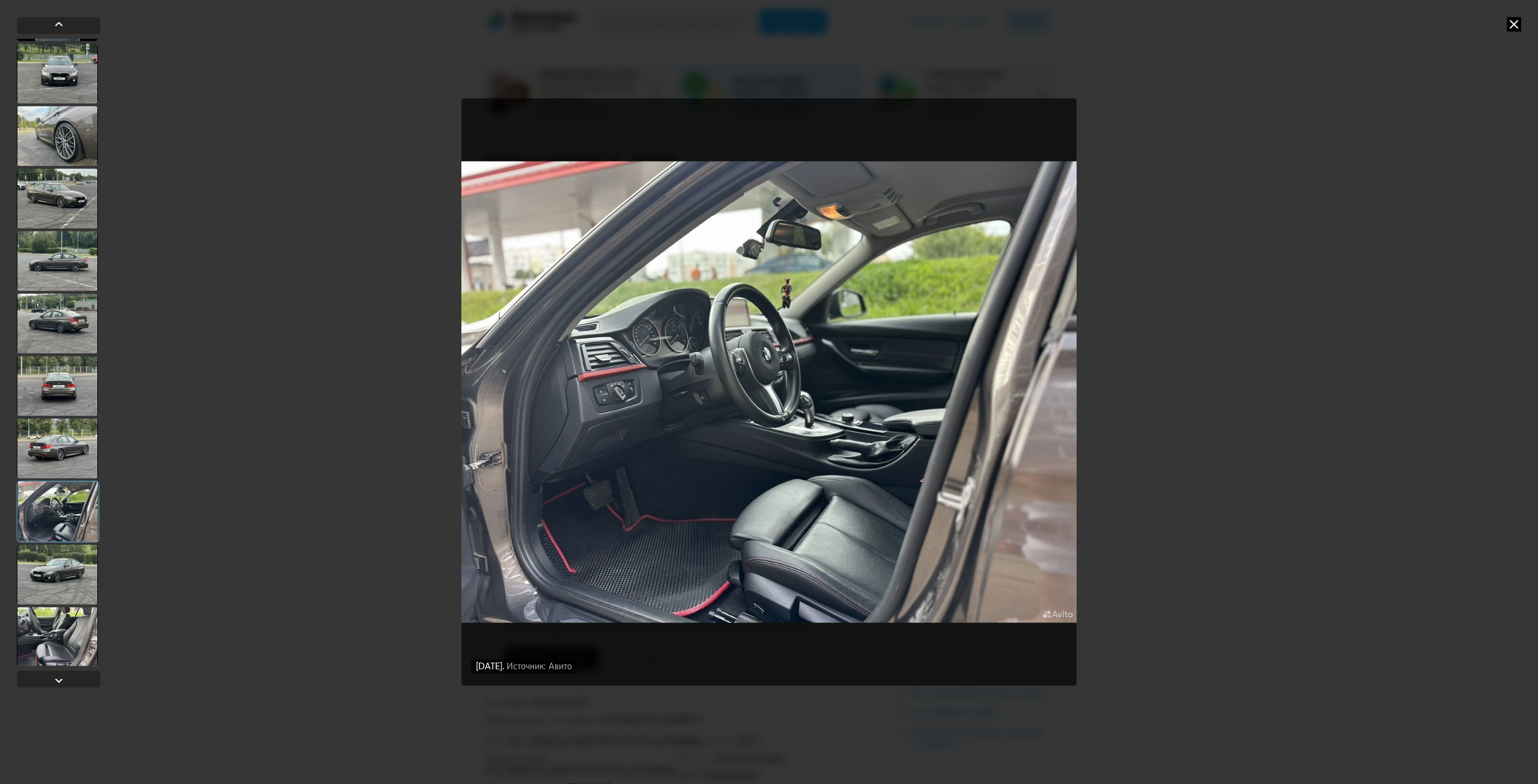
click at [64, 563] on div at bounding box center [57, 574] width 81 height 60
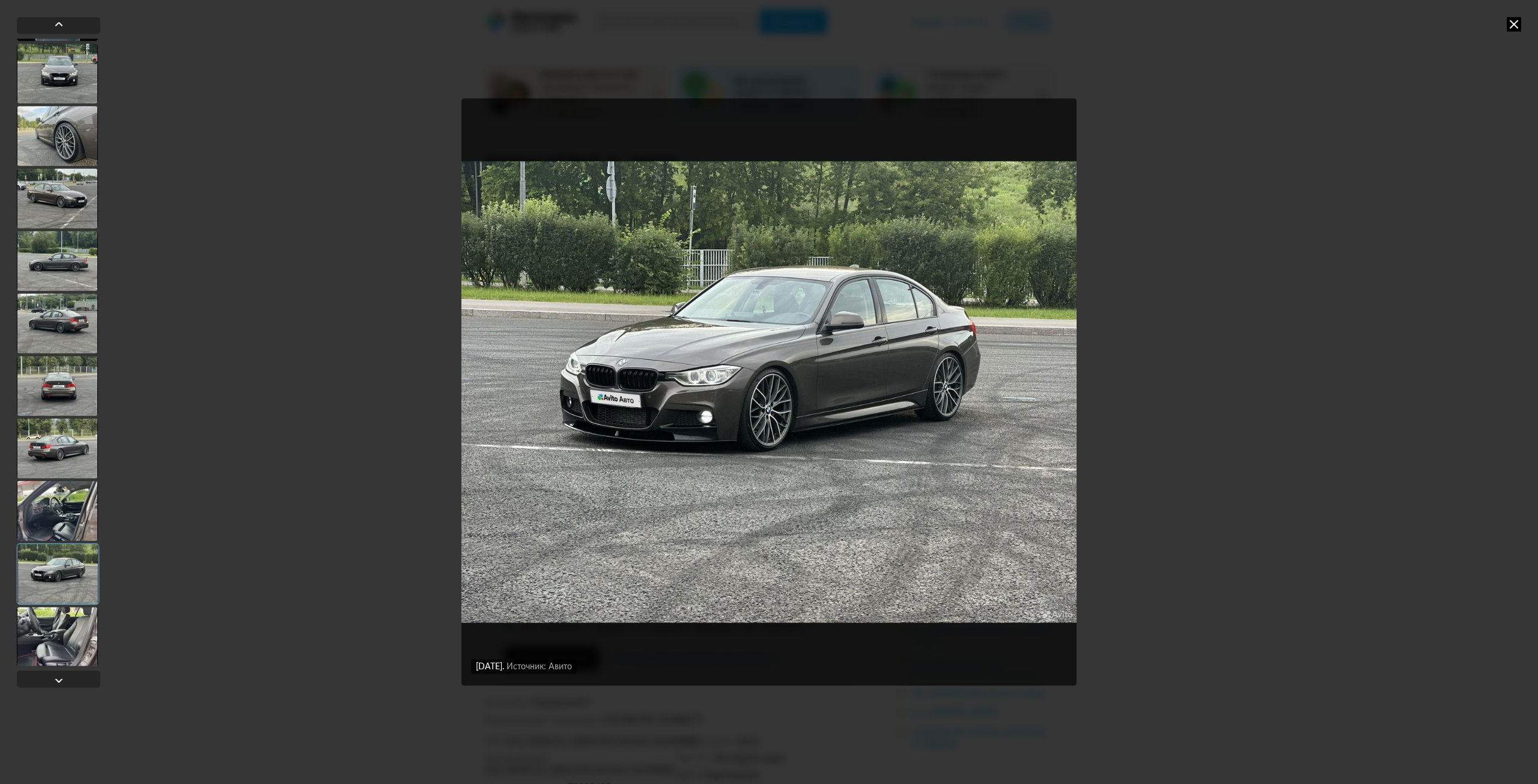
click at [1516, 23] on icon at bounding box center [1514, 24] width 14 height 14
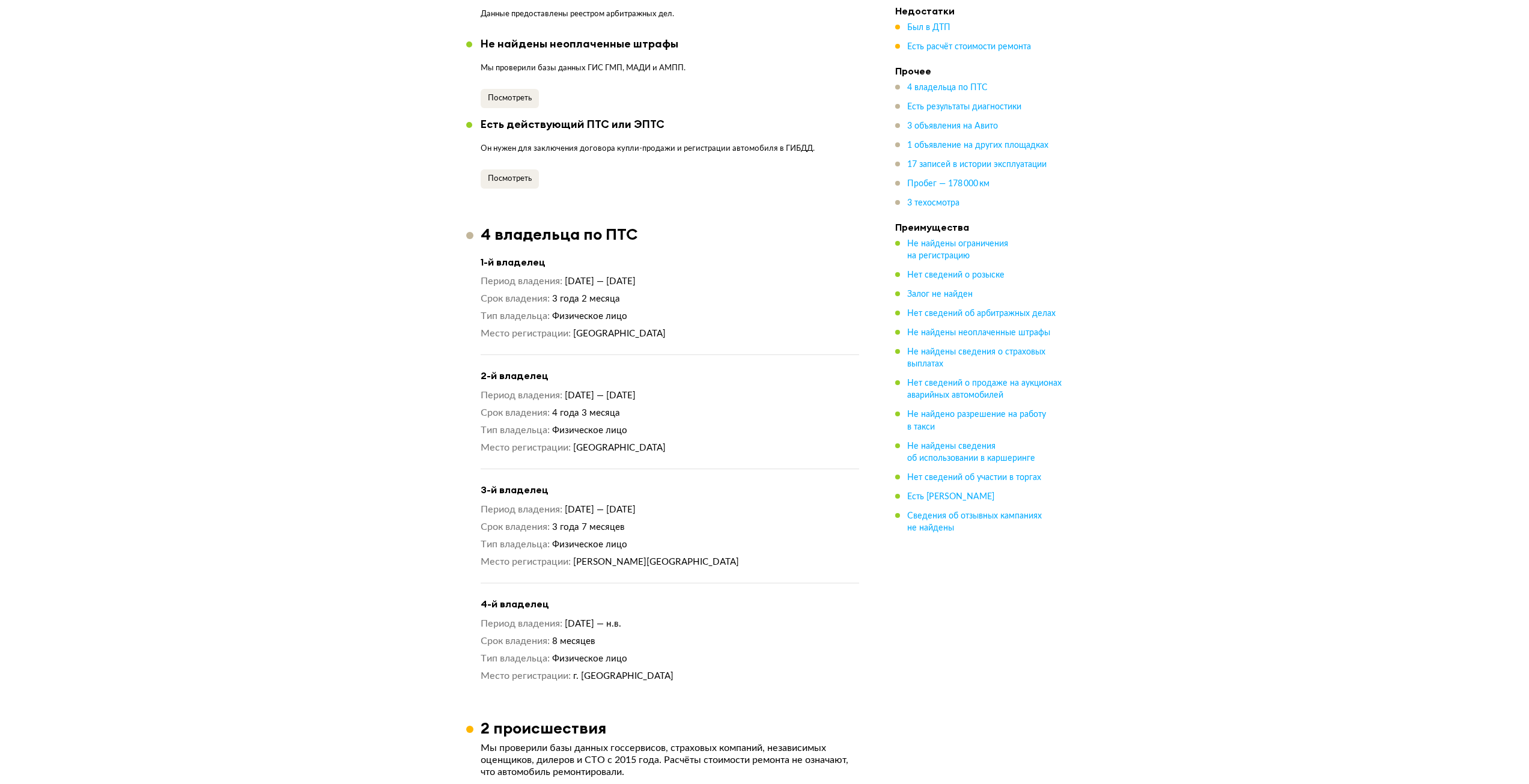
scroll to position [1201, 0]
